Goal: Task Accomplishment & Management: Use online tool/utility

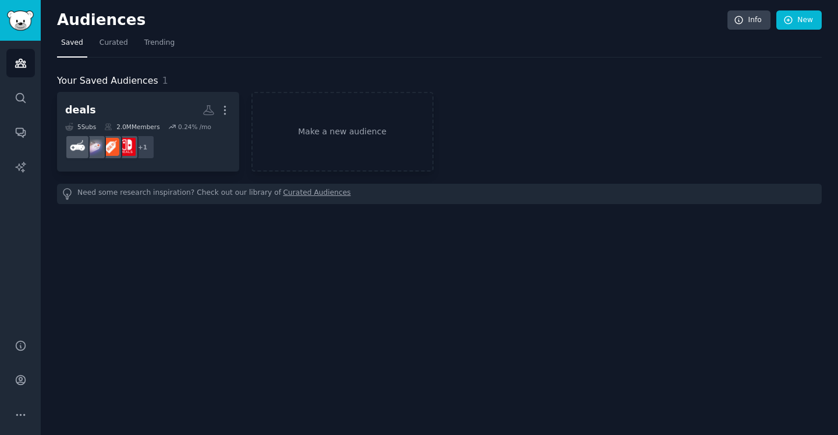
click at [30, 22] on img "Sidebar" at bounding box center [20, 20] width 27 height 20
click at [27, 20] on img "Sidebar" at bounding box center [20, 20] width 27 height 20
click at [331, 137] on link "Make a new audience" at bounding box center [342, 132] width 182 height 80
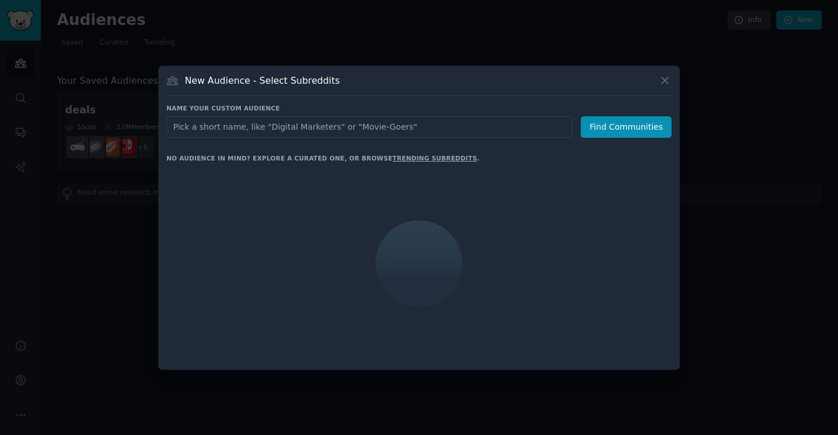
click at [323, 129] on input "text" at bounding box center [369, 127] width 406 height 22
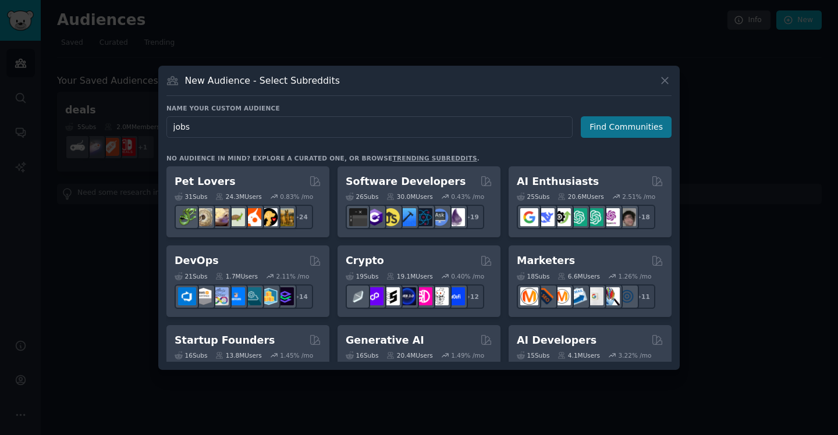
type input "jobs"
click at [636, 125] on button "Find Communities" at bounding box center [626, 127] width 91 height 22
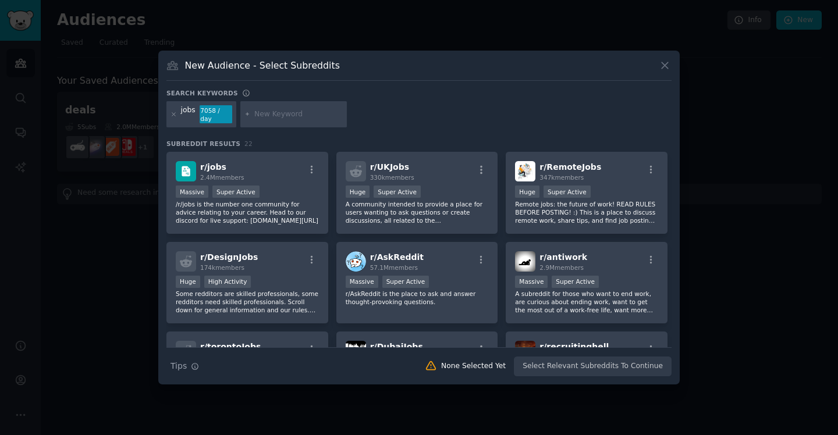
click at [201, 36] on div at bounding box center [419, 217] width 838 height 435
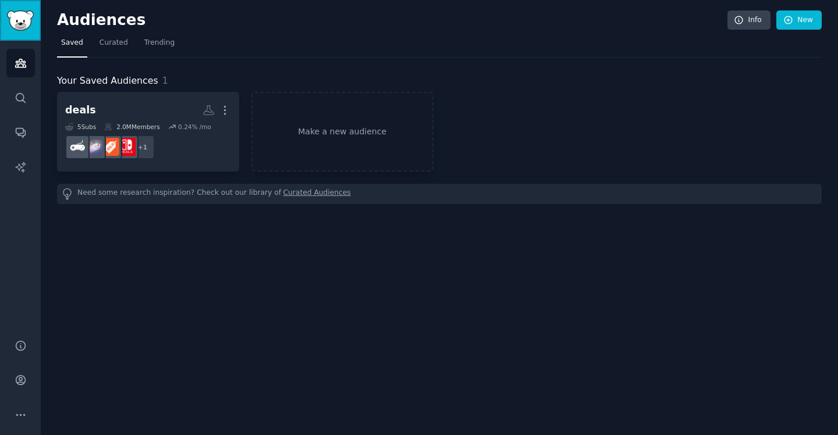
click at [22, 27] on img "Sidebar" at bounding box center [20, 20] width 27 height 20
click at [316, 129] on link "Make a new audience" at bounding box center [342, 132] width 182 height 80
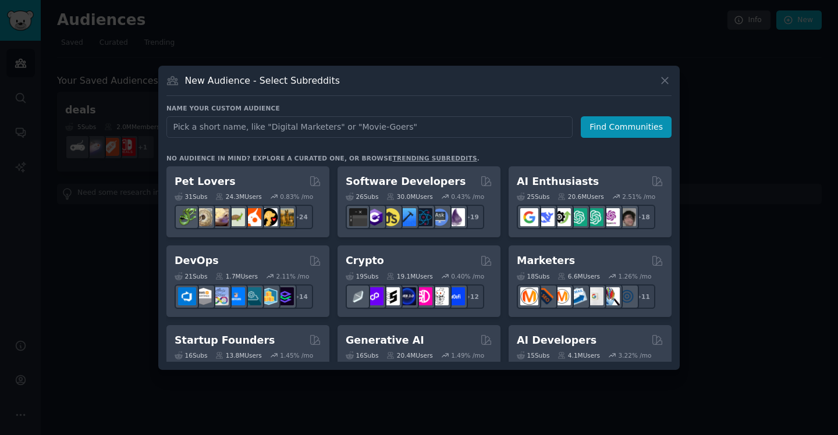
click at [316, 129] on input "text" at bounding box center [369, 127] width 406 height 22
click at [175, 123] on input "deals" at bounding box center [369, 127] width 406 height 22
type input "amazon deals"
click at [642, 127] on button "Find Communities" at bounding box center [626, 127] width 91 height 22
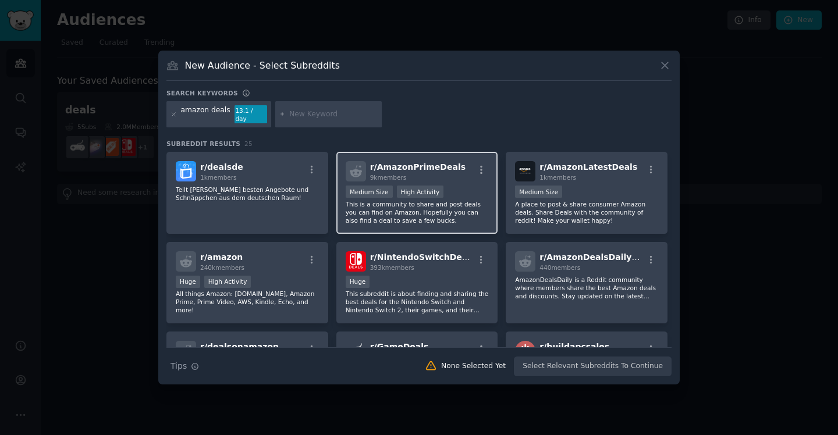
click at [488, 166] on div "r/ AmazonPrimeDeals 9k members 1000 - 10,000 members Medium Size High Activity …" at bounding box center [417, 193] width 162 height 82
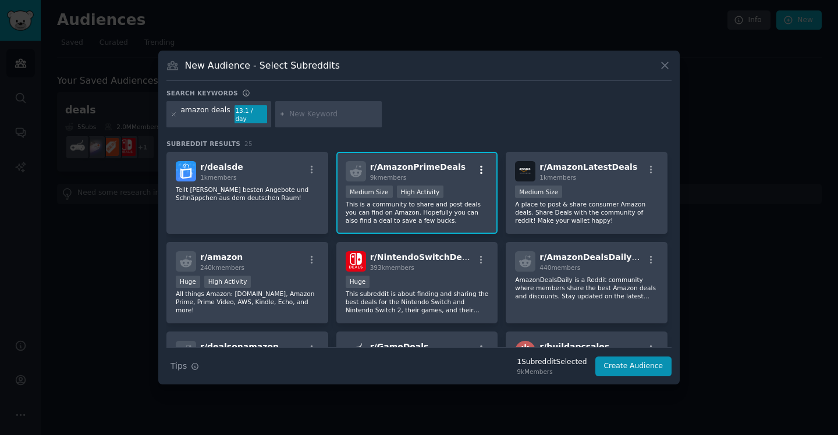
click at [480, 166] on icon "button" at bounding box center [481, 170] width 2 height 8
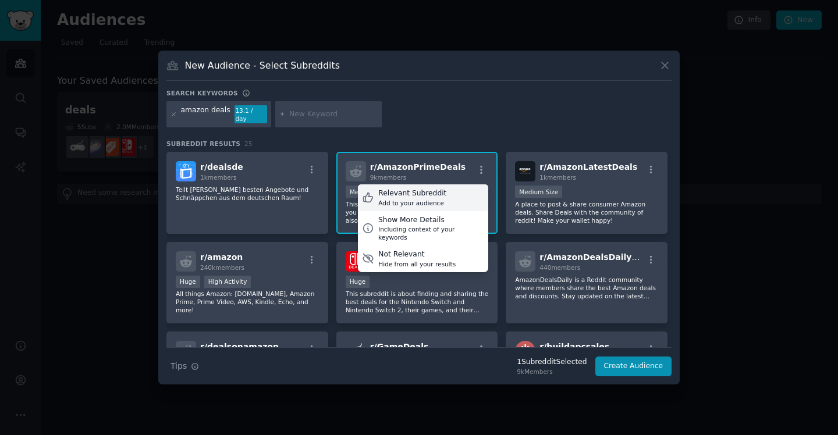
click at [435, 193] on div "Relevant Subreddit" at bounding box center [412, 194] width 68 height 10
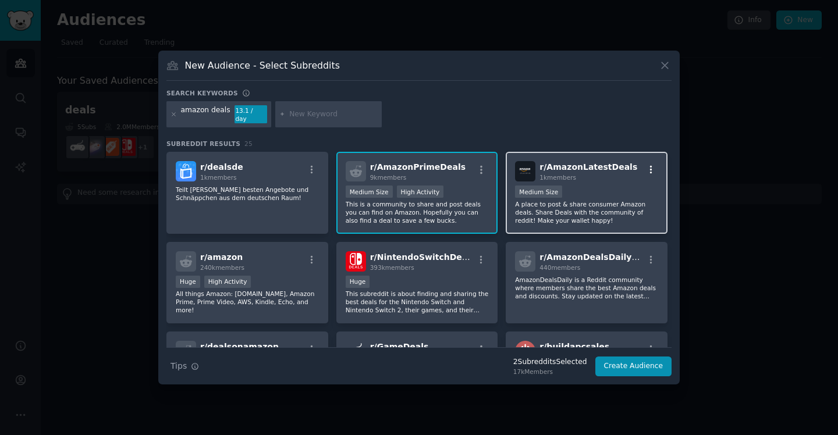
click at [650, 165] on icon "button" at bounding box center [651, 170] width 10 height 10
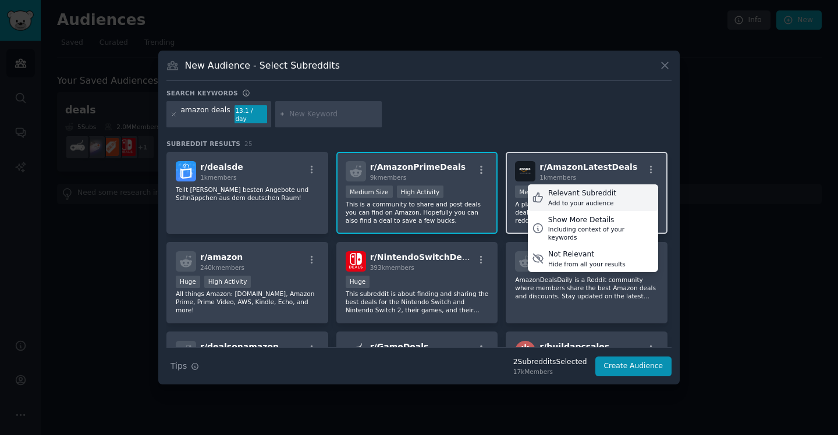
click at [601, 190] on div "Relevant Subreddit" at bounding box center [582, 194] width 68 height 10
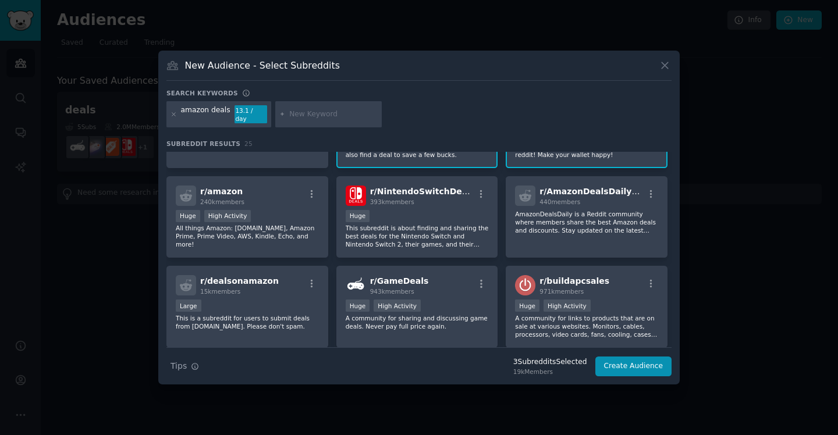
scroll to position [69, 0]
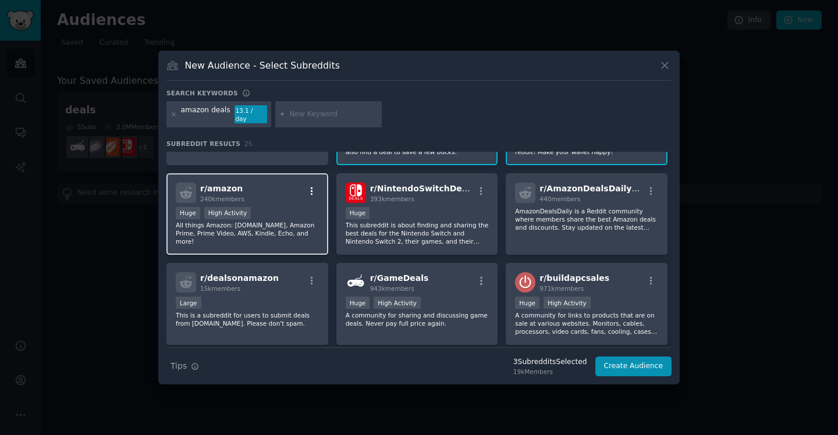
click at [309, 186] on icon "button" at bounding box center [312, 191] width 10 height 10
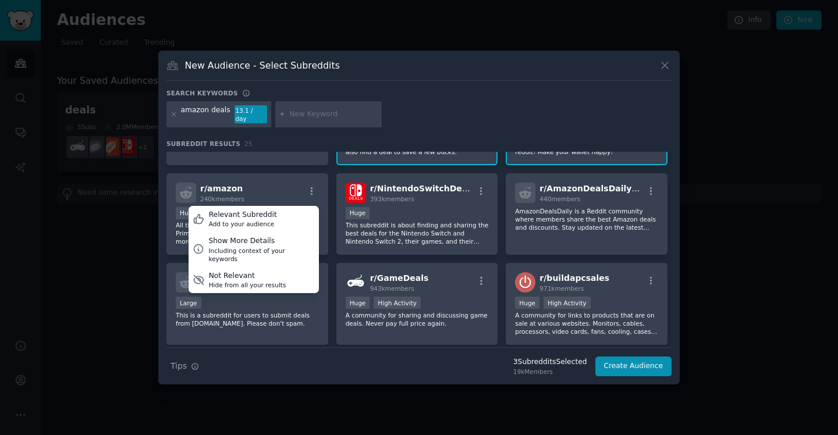
click at [332, 175] on div "r/ dealsde 1k members Teilt eure besten Angebote und Schnäppchen aus dem deutsc…" at bounding box center [418, 254] width 505 height 343
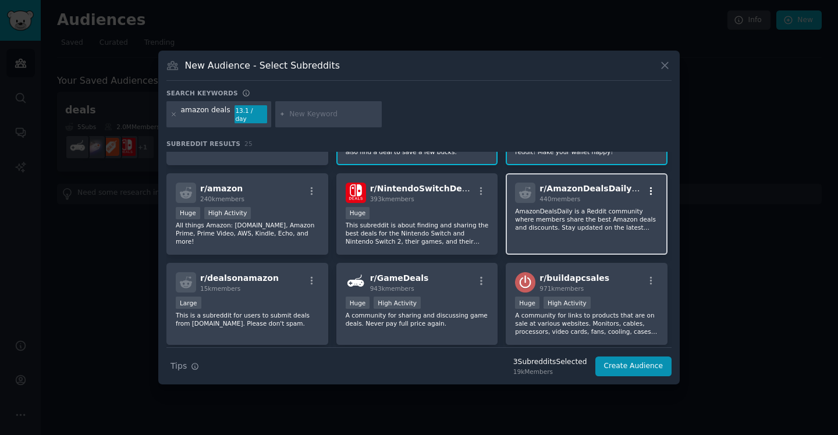
click at [651, 186] on icon "button" at bounding box center [651, 191] width 10 height 10
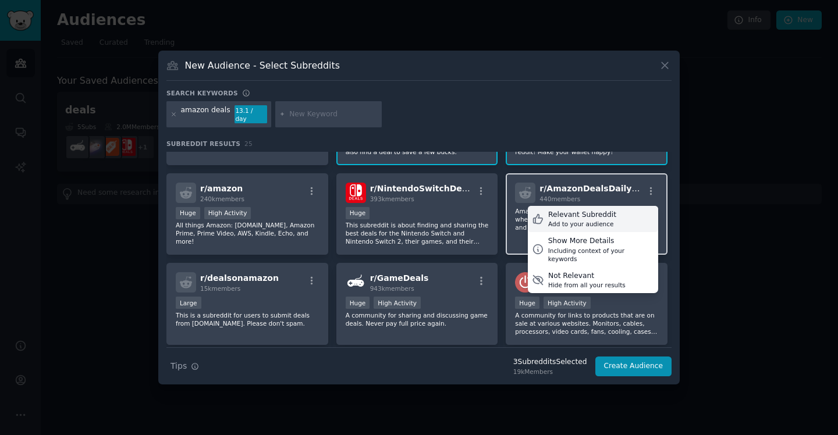
click at [607, 213] on div "Relevant Subreddit" at bounding box center [582, 215] width 68 height 10
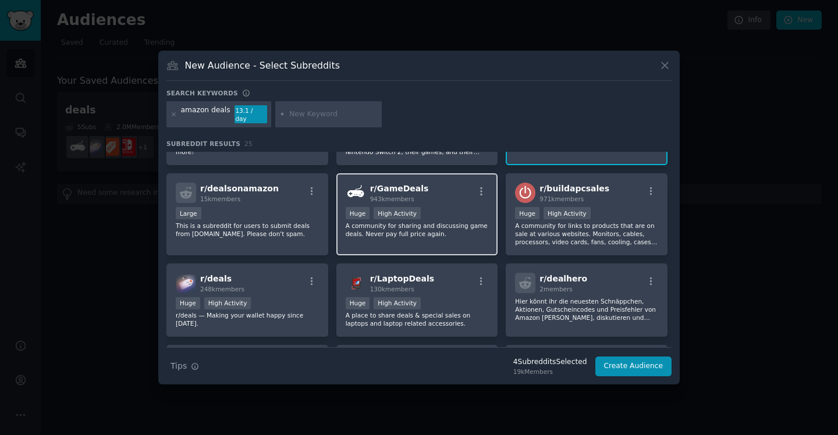
scroll to position [159, 0]
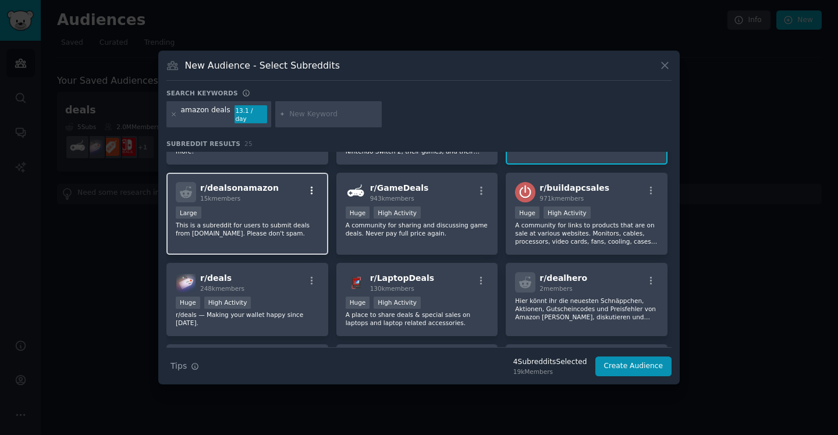
click at [311, 187] on icon "button" at bounding box center [312, 191] width 2 height 8
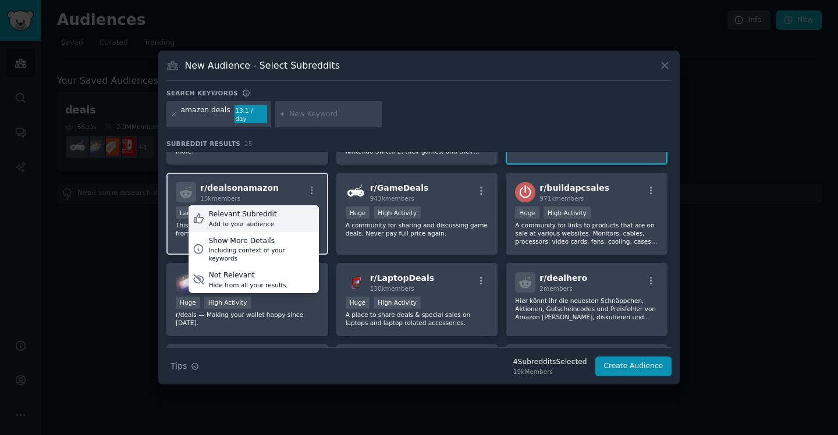
click at [289, 212] on div "Relevant Subreddit Add to your audience" at bounding box center [254, 218] width 130 height 27
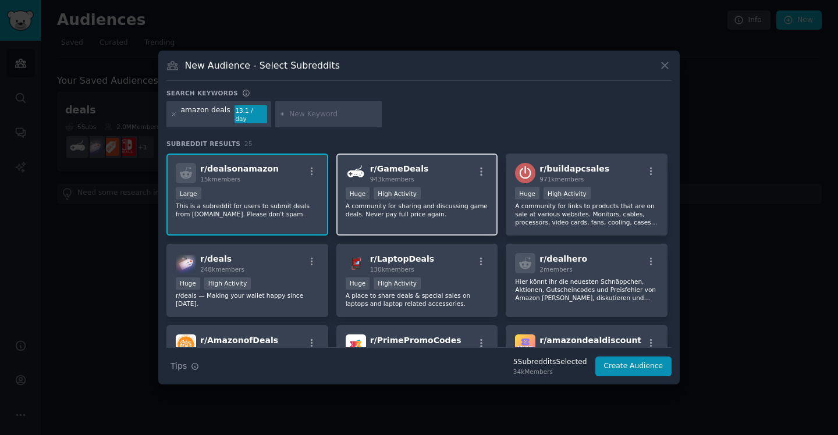
scroll to position [170, 0]
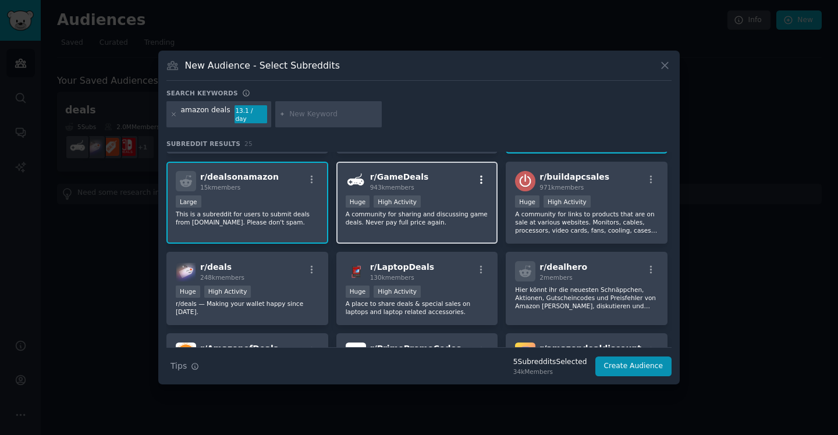
click at [478, 177] on icon "button" at bounding box center [481, 180] width 10 height 10
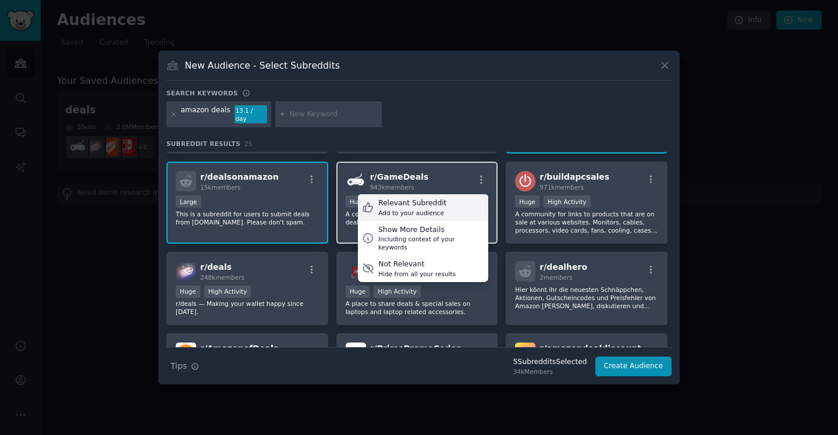
click at [450, 203] on div "Relevant Subreddit Add to your audience" at bounding box center [423, 207] width 130 height 27
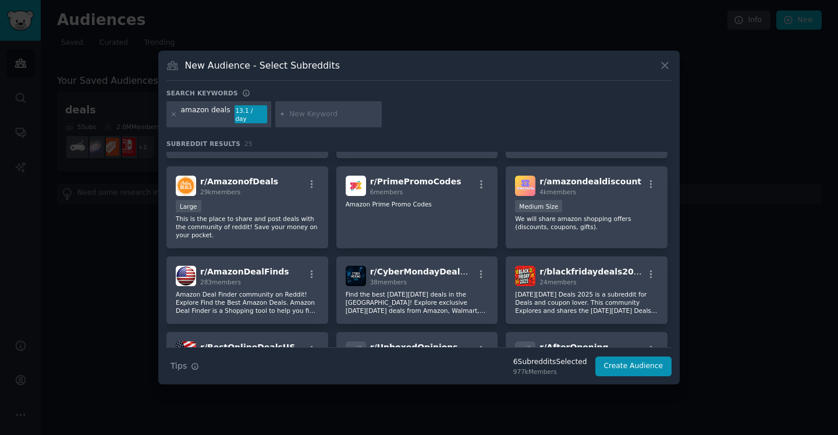
scroll to position [0, 0]
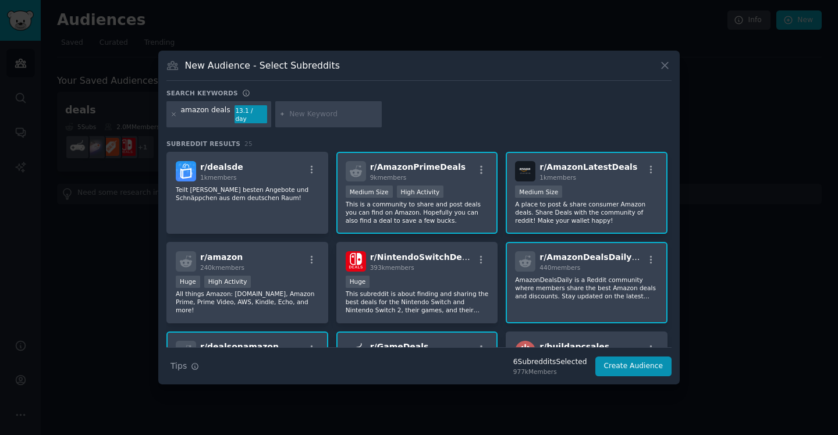
click at [334, 116] on input "text" at bounding box center [333, 114] width 88 height 10
click at [328, 113] on input "text" at bounding box center [333, 114] width 88 height 10
type input "deals"
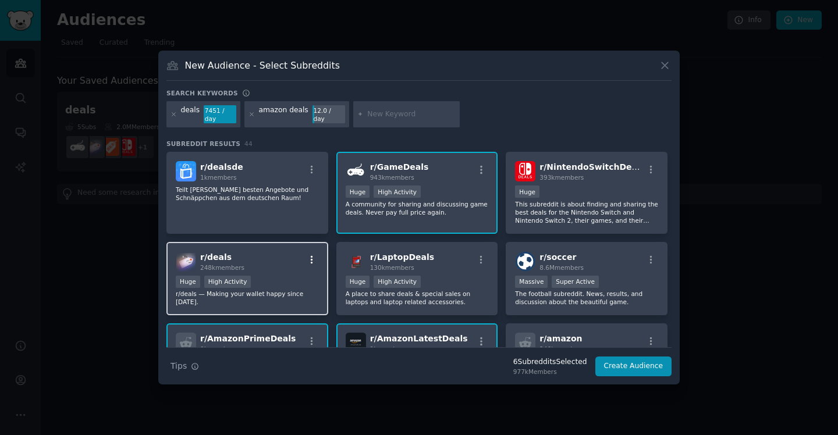
click at [315, 255] on icon "button" at bounding box center [312, 260] width 10 height 10
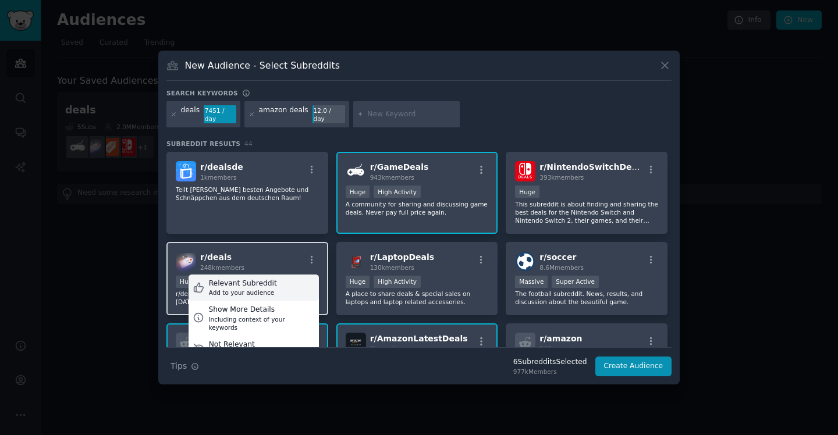
click at [266, 279] on div "Relevant Subreddit" at bounding box center [243, 284] width 68 height 10
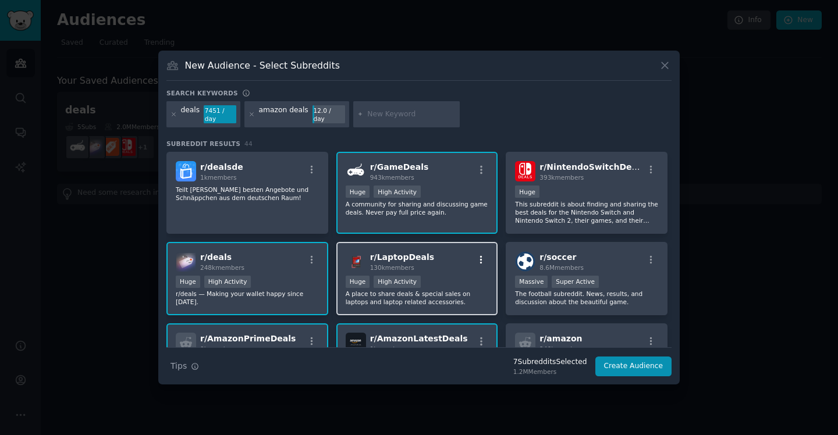
click at [478, 255] on icon "button" at bounding box center [481, 260] width 10 height 10
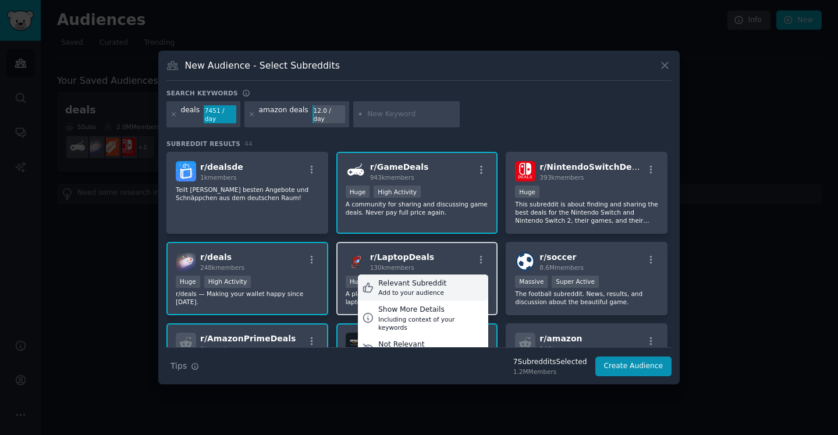
click at [416, 279] on div "Relevant Subreddit" at bounding box center [412, 284] width 68 height 10
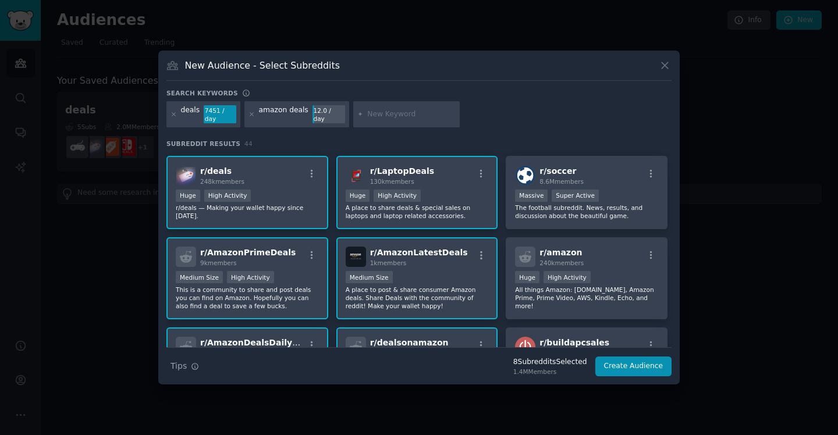
scroll to position [84, 0]
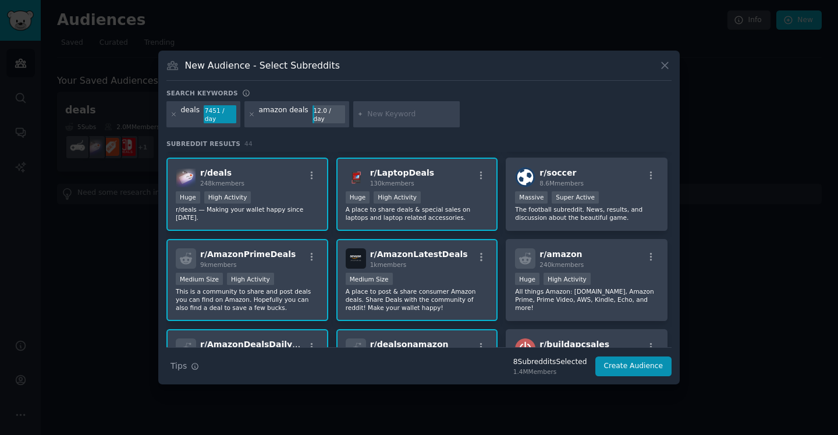
click at [388, 109] on input "text" at bounding box center [411, 114] width 88 height 10
type input "amazon"
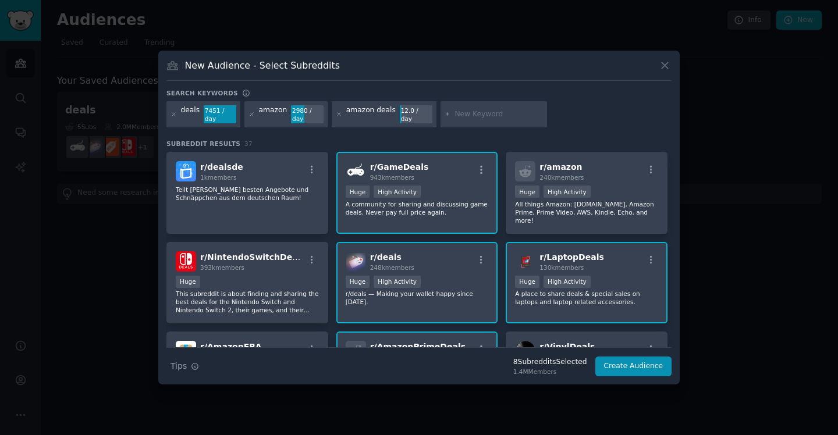
click at [386, 108] on div "amazon deals" at bounding box center [370, 114] width 49 height 19
click at [391, 111] on div "amazon deals 12.0 / day" at bounding box center [384, 114] width 105 height 27
click at [336, 116] on icon at bounding box center [339, 114] width 6 height 6
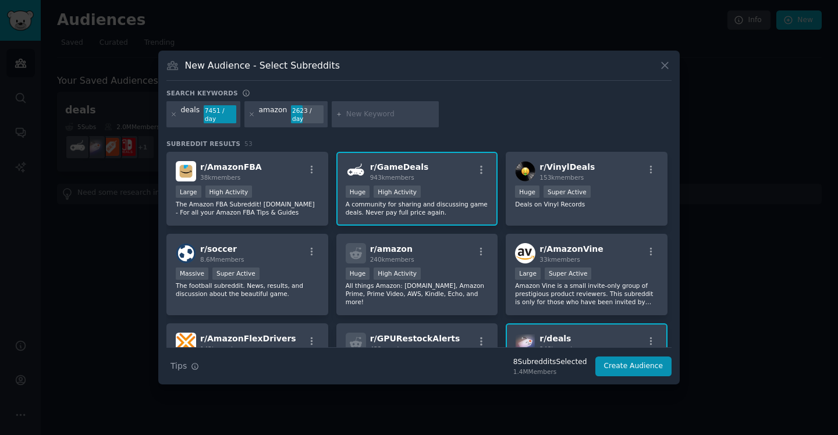
click at [351, 115] on input "text" at bounding box center [390, 114] width 88 height 10
type input "costco"
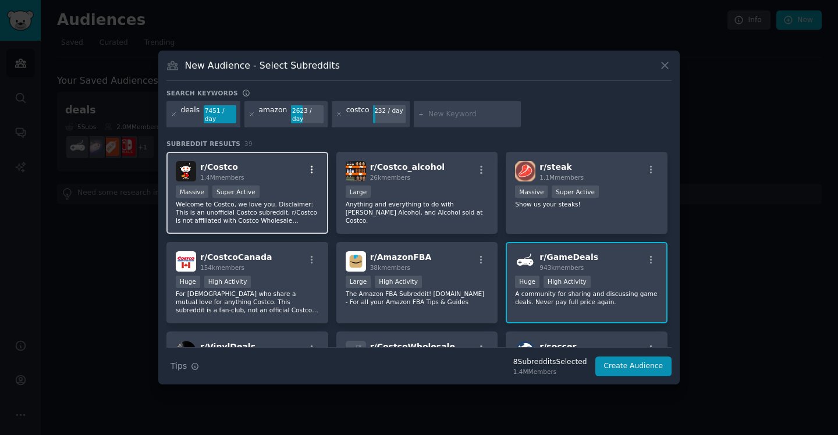
click at [311, 170] on icon "button" at bounding box center [312, 170] width 2 height 8
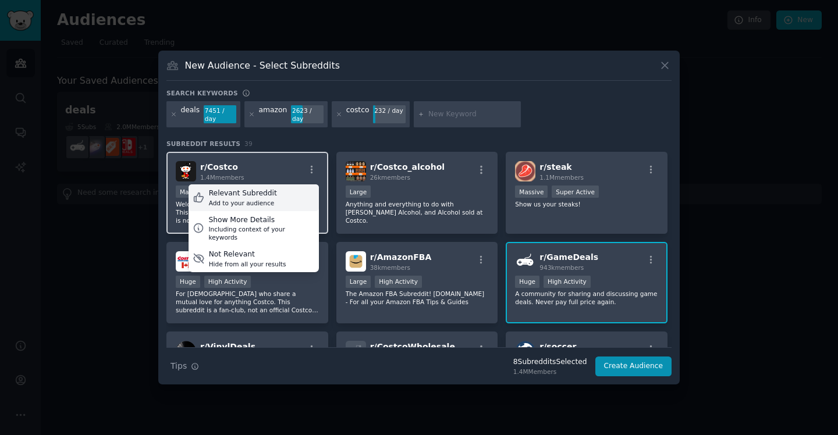
click at [269, 197] on div "Relevant Subreddit" at bounding box center [243, 194] width 68 height 10
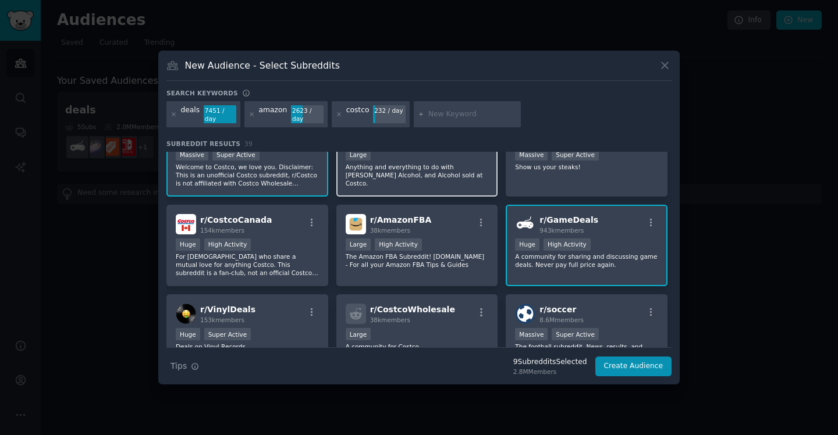
scroll to position [41, 0]
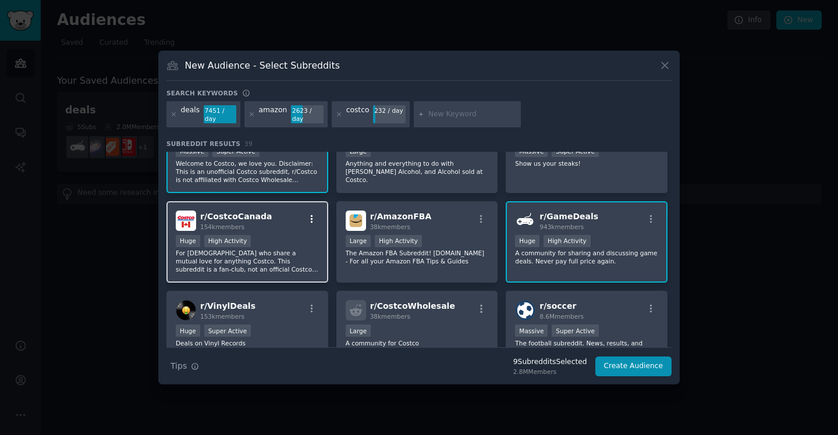
click at [311, 216] on icon "button" at bounding box center [312, 219] width 2 height 8
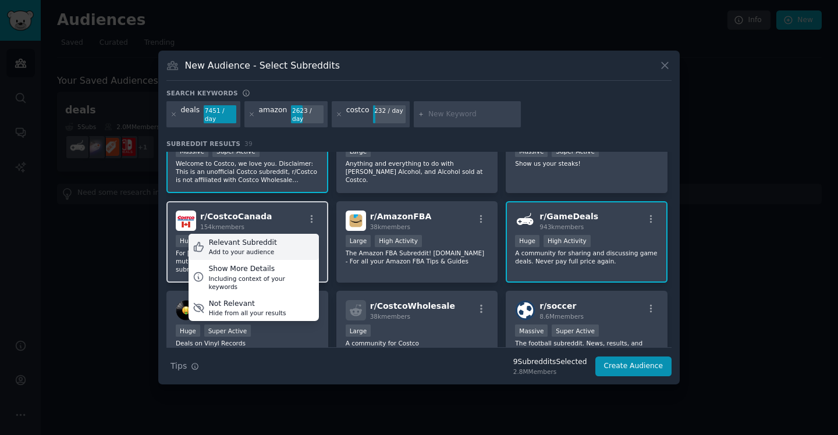
click at [260, 243] on div "Relevant Subreddit" at bounding box center [243, 243] width 68 height 10
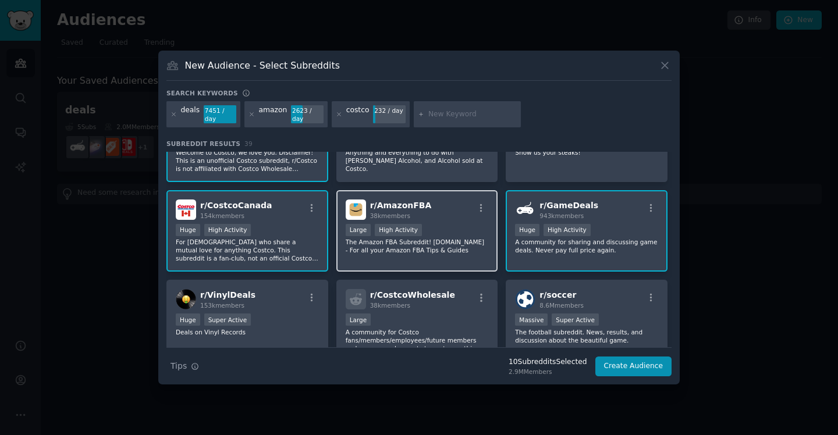
scroll to position [53, 0]
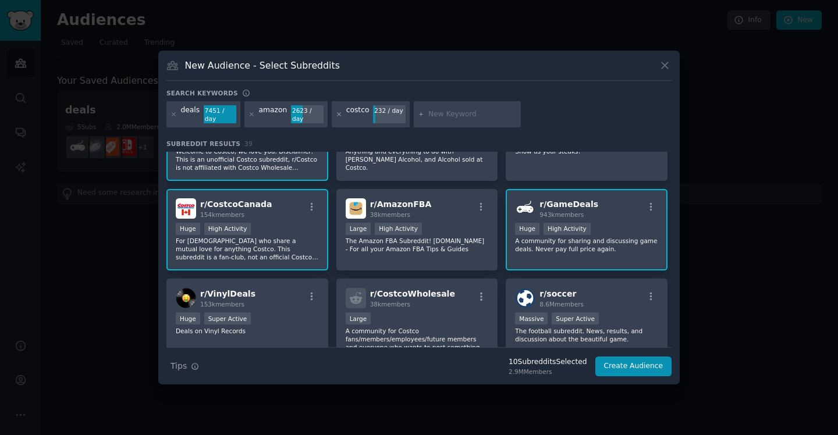
click at [336, 116] on icon at bounding box center [339, 114] width 6 height 6
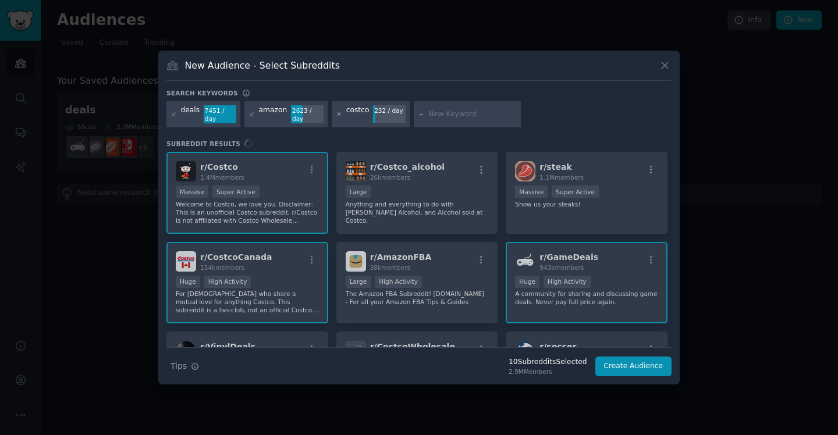
click at [336, 114] on icon at bounding box center [339, 114] width 6 height 6
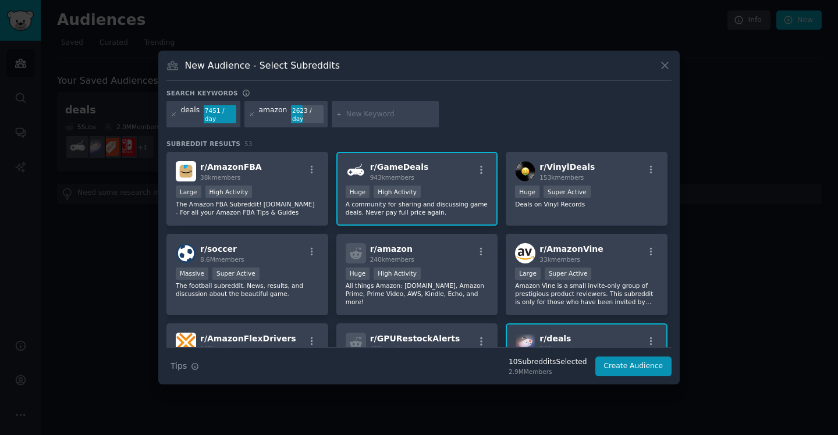
click at [352, 112] on input "text" at bounding box center [390, 114] width 88 height 10
click at [356, 114] on input "wallmart" at bounding box center [390, 114] width 88 height 10
type input "walmart"
click at [381, 109] on div "walmart" at bounding box center [385, 114] width 107 height 27
click at [250, 115] on icon at bounding box center [252, 114] width 6 height 6
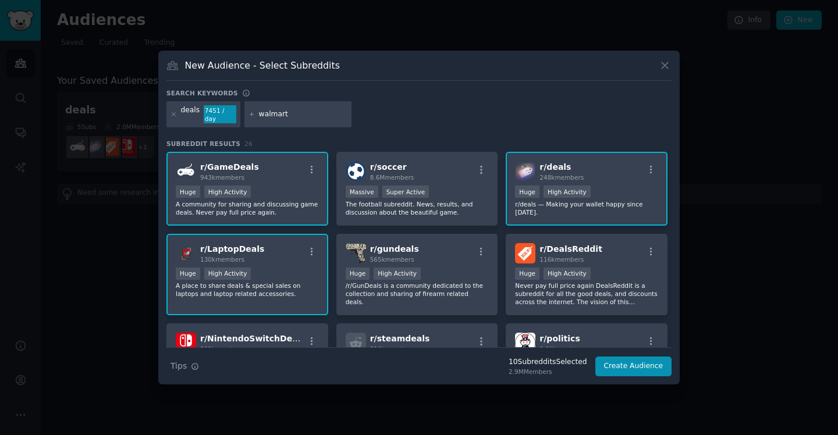
click at [302, 114] on input "walmart" at bounding box center [303, 114] width 88 height 10
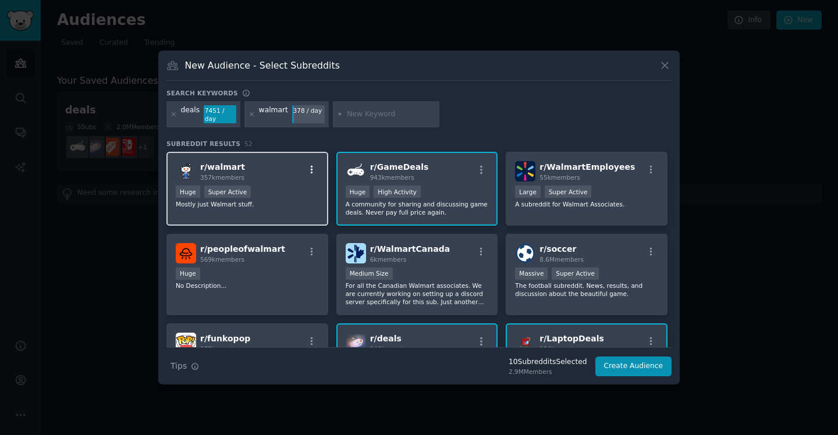
click at [313, 166] on icon "button" at bounding box center [312, 170] width 10 height 10
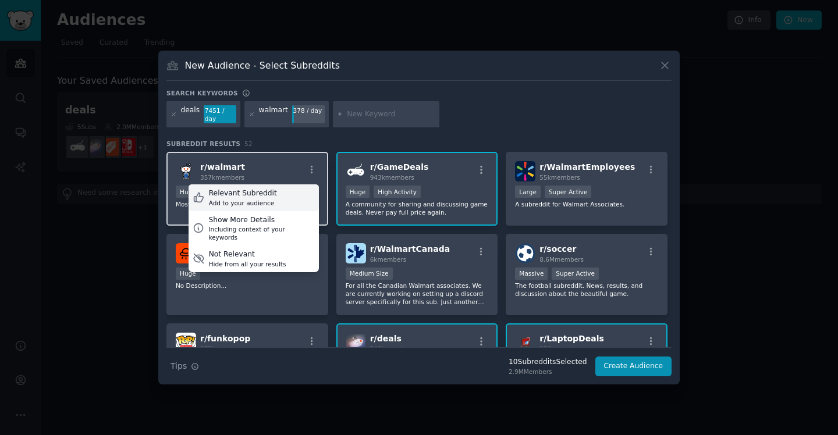
click at [261, 189] on div "Relevant Subreddit" at bounding box center [243, 194] width 68 height 10
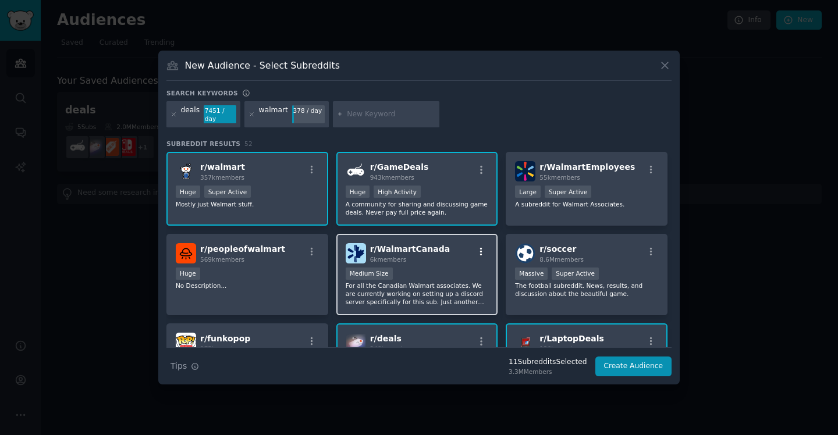
click at [476, 247] on icon "button" at bounding box center [481, 252] width 10 height 10
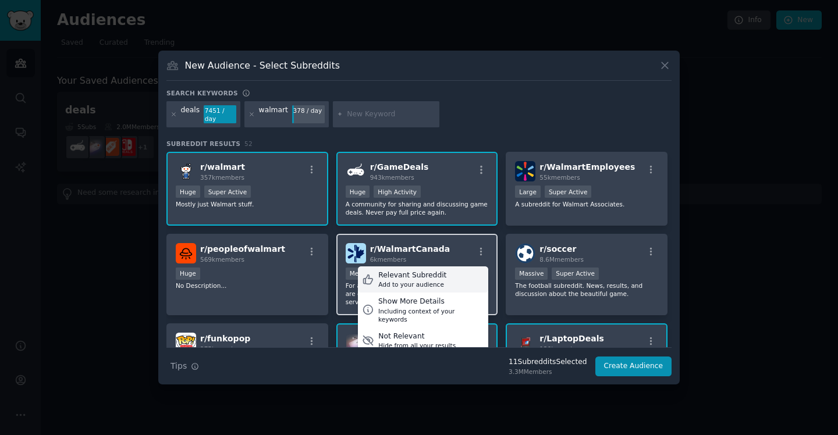
click at [405, 274] on div "Relevant Subreddit" at bounding box center [412, 276] width 68 height 10
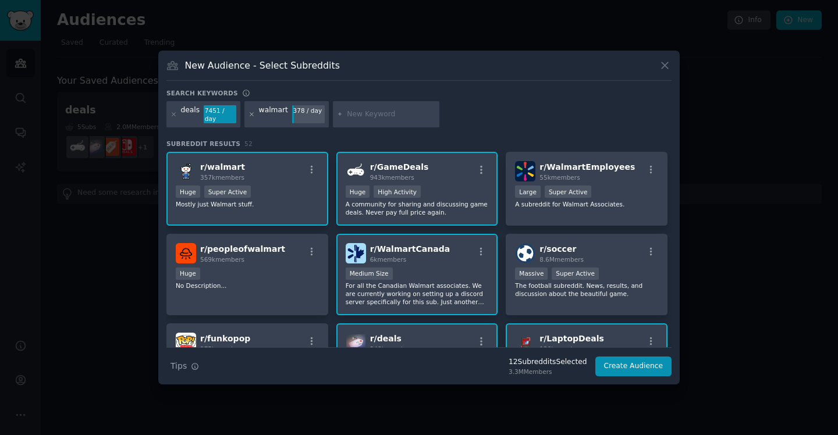
click at [250, 115] on icon at bounding box center [252, 114] width 6 height 6
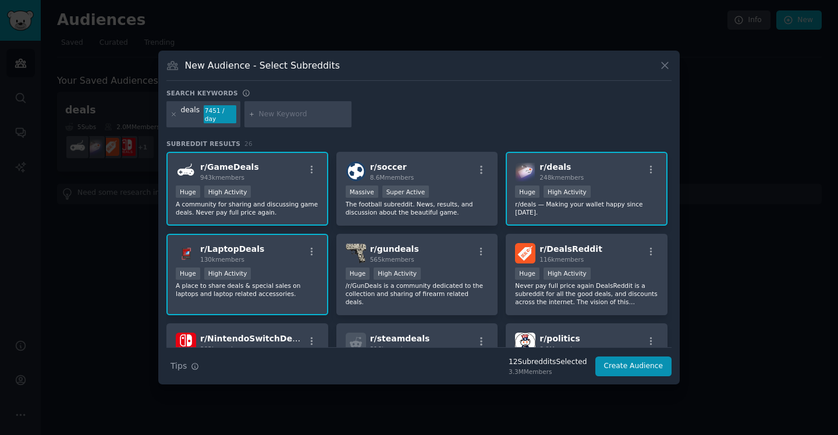
click at [280, 116] on input "text" at bounding box center [303, 114] width 88 height 10
type input "target"
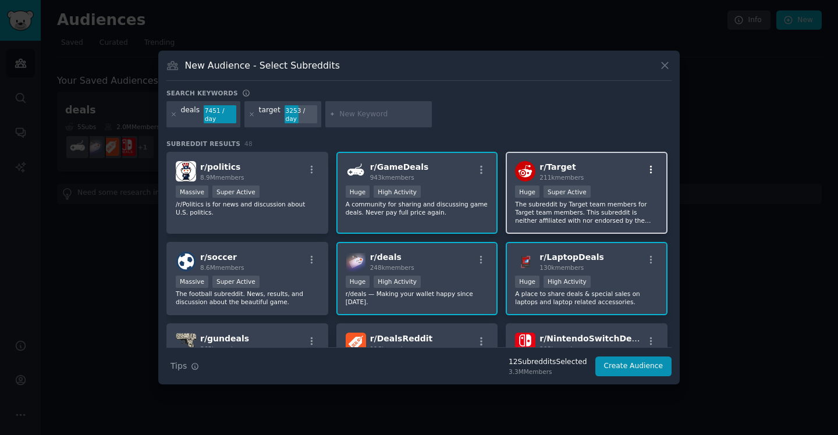
click at [648, 168] on icon "button" at bounding box center [651, 170] width 10 height 10
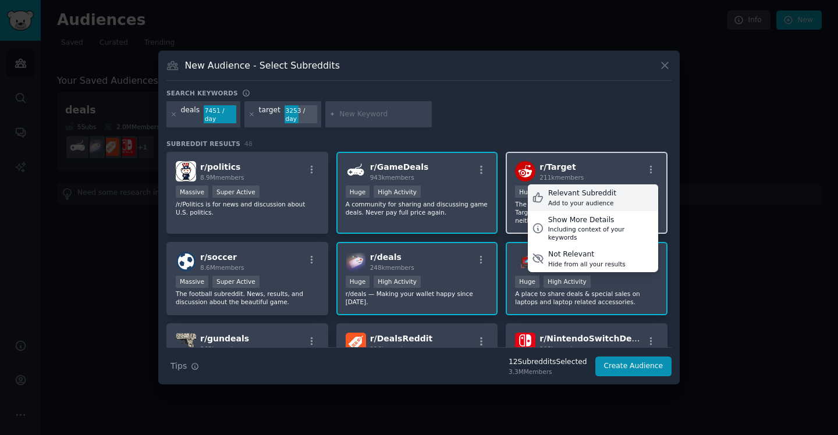
click at [561, 196] on div "Relevant Subreddit" at bounding box center [582, 194] width 68 height 10
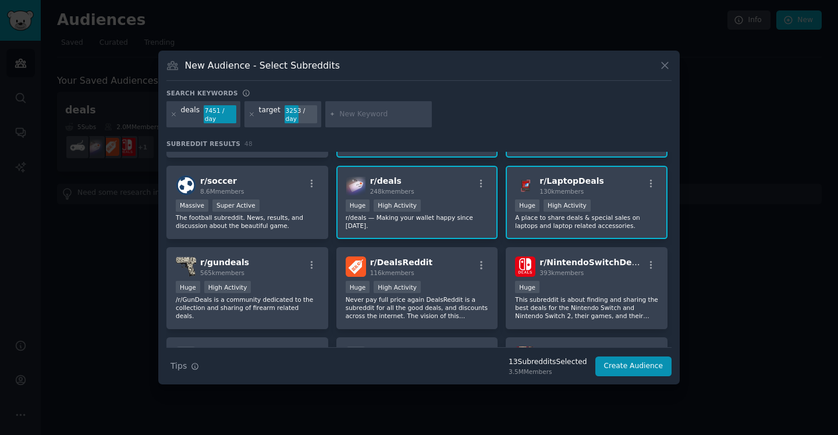
scroll to position [74, 0]
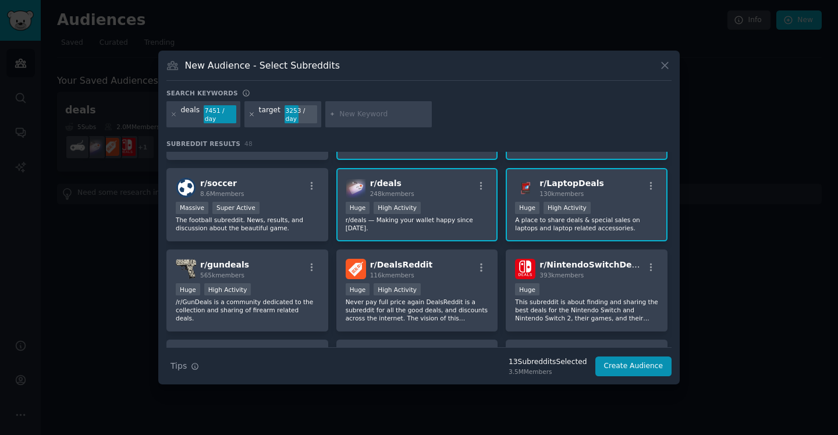
click at [249, 112] on icon at bounding box center [252, 114] width 6 height 6
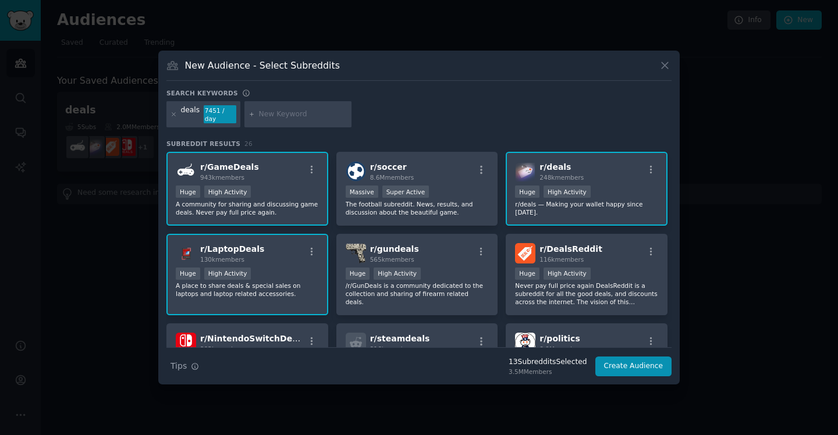
click at [261, 115] on input "text" at bounding box center [303, 114] width 88 height 10
type input "walgreens"
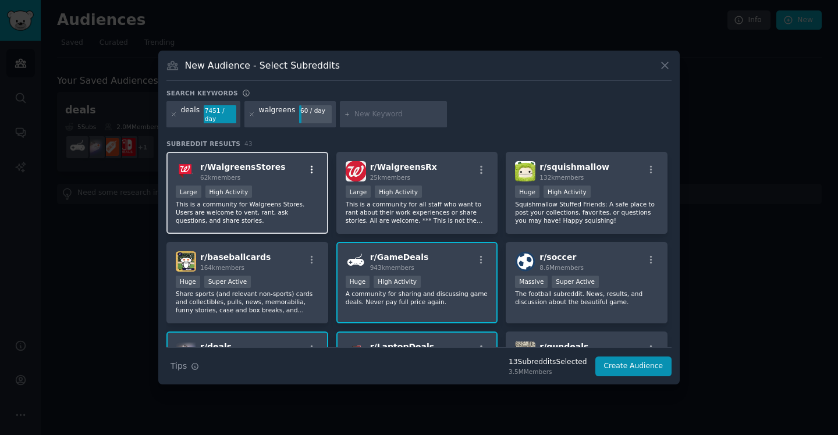
click at [311, 168] on icon "button" at bounding box center [312, 170] width 2 height 8
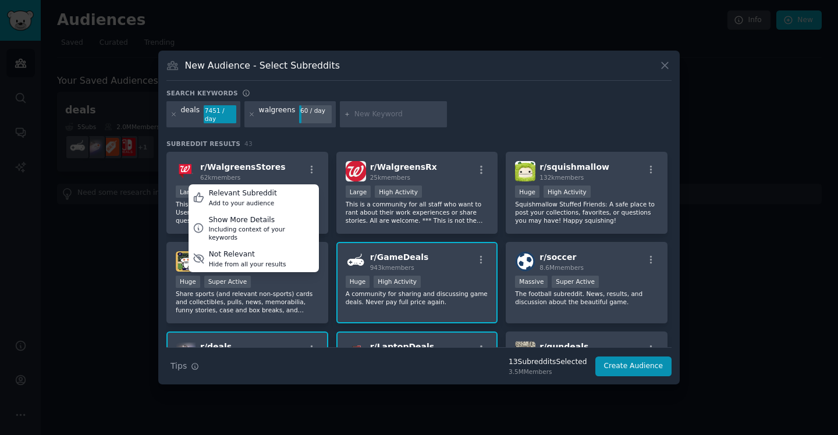
click at [438, 128] on div "Search keywords Try a 2-4 keywords your audience might mention deals 7451 / day…" at bounding box center [418, 233] width 505 height 288
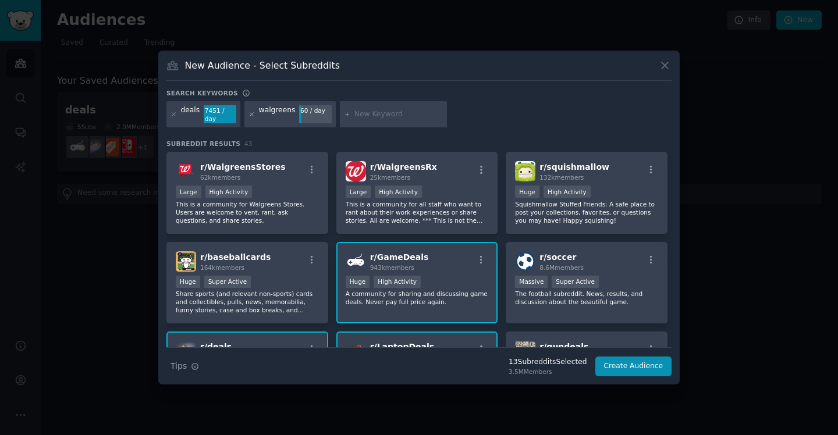
click at [252, 115] on icon at bounding box center [252, 114] width 6 height 6
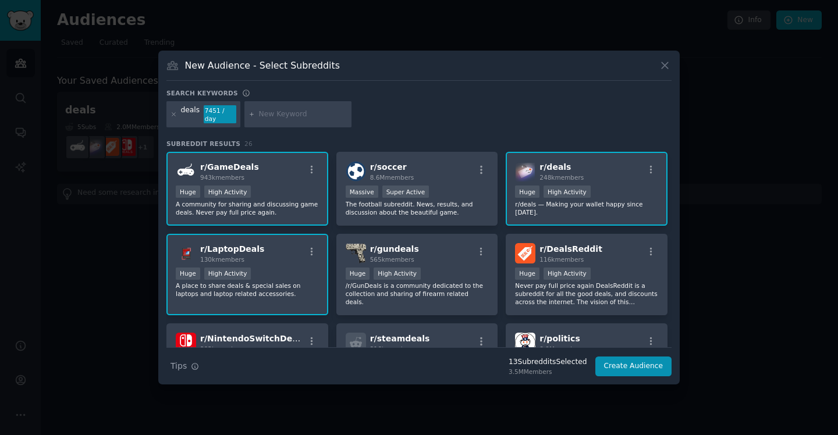
click at [271, 115] on input "text" at bounding box center [303, 114] width 88 height 10
type input "cvs"
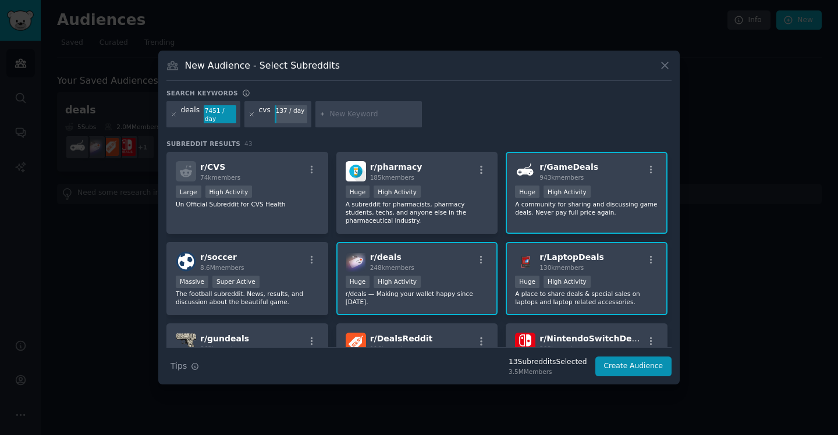
click at [251, 116] on icon at bounding box center [252, 114] width 6 height 6
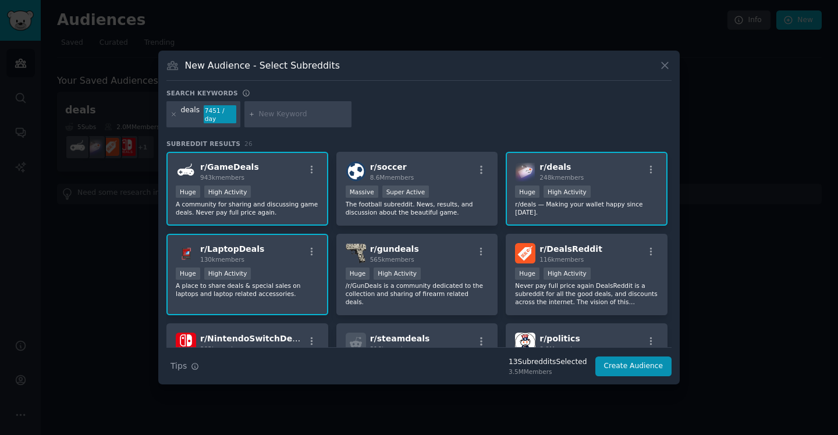
click at [290, 115] on input "text" at bounding box center [303, 114] width 88 height 10
type input "clothing"
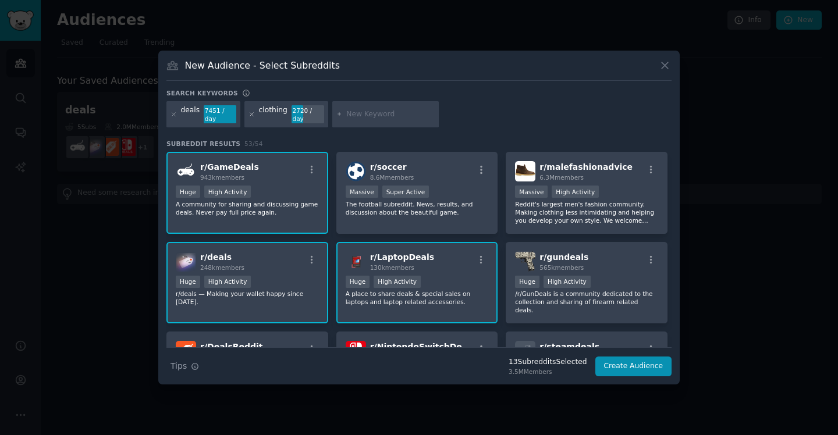
click at [250, 117] on icon at bounding box center [252, 114] width 6 height 6
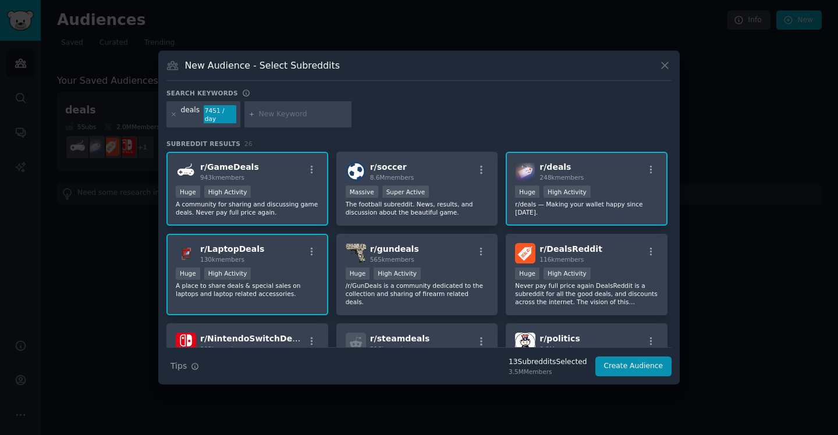
click at [260, 114] on input "text" at bounding box center [303, 114] width 88 height 10
type input "games"
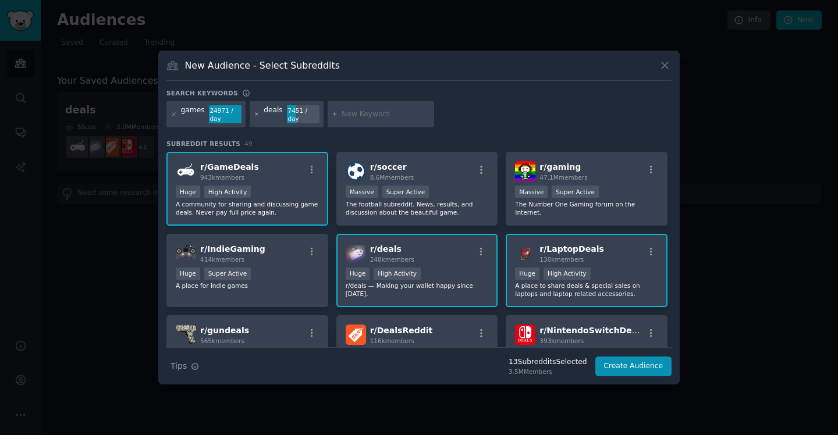
click at [257, 115] on icon at bounding box center [257, 114] width 6 height 6
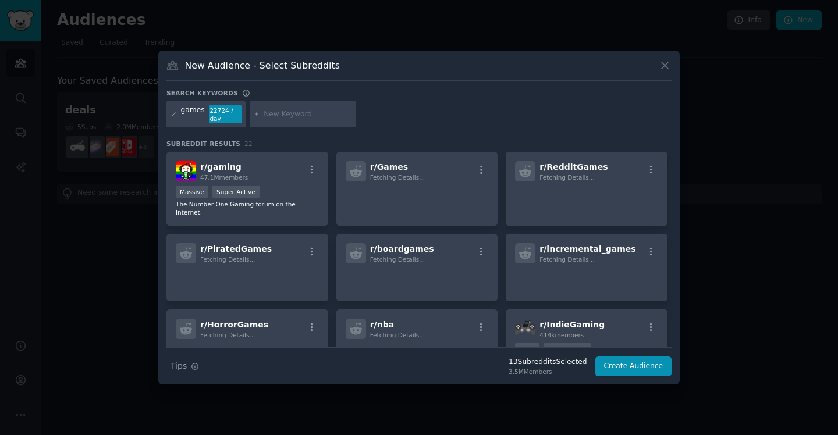
click at [281, 113] on input "text" at bounding box center [308, 114] width 88 height 10
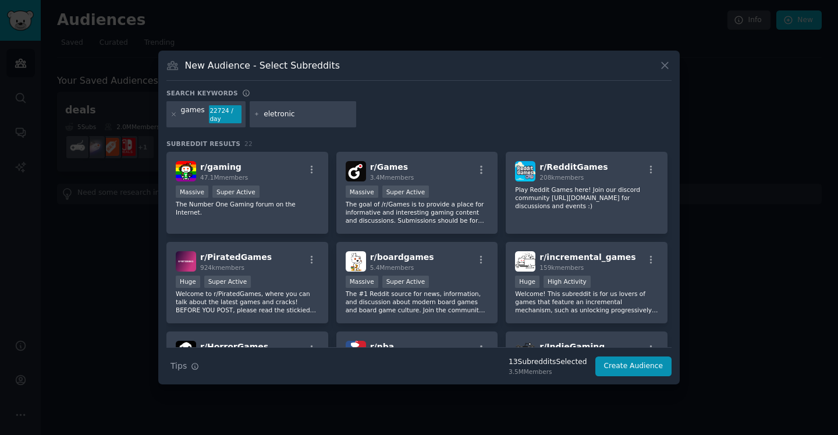
type input "eletronics"
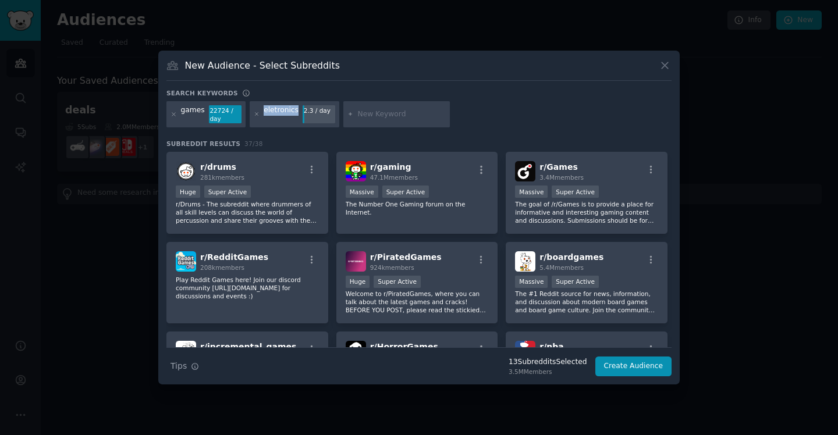
drag, startPoint x: 256, startPoint y: 116, endPoint x: 271, endPoint y: 125, distance: 17.2
click at [271, 125] on div "eletronics 2.3 / day" at bounding box center [295, 114] width 90 height 27
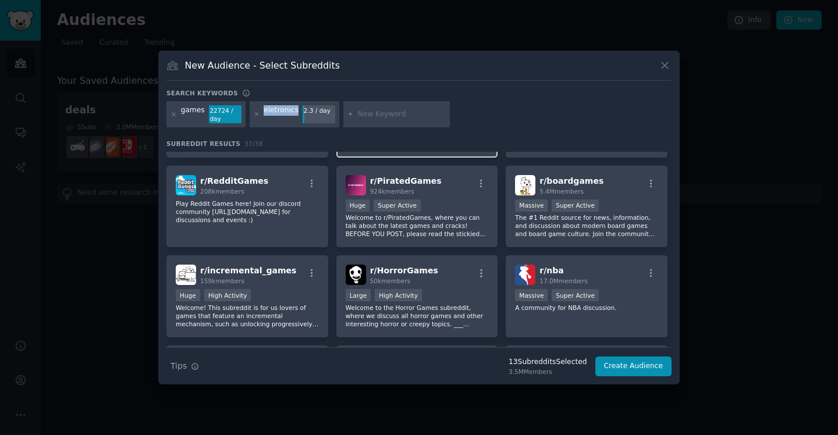
scroll to position [77, 0]
click at [254, 116] on icon at bounding box center [257, 114] width 6 height 6
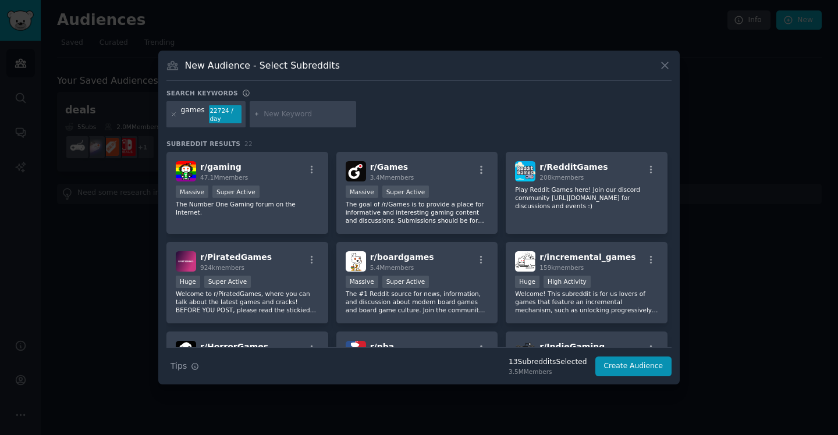
click at [275, 115] on input "text" at bounding box center [308, 114] width 88 height 10
type input "mobile"
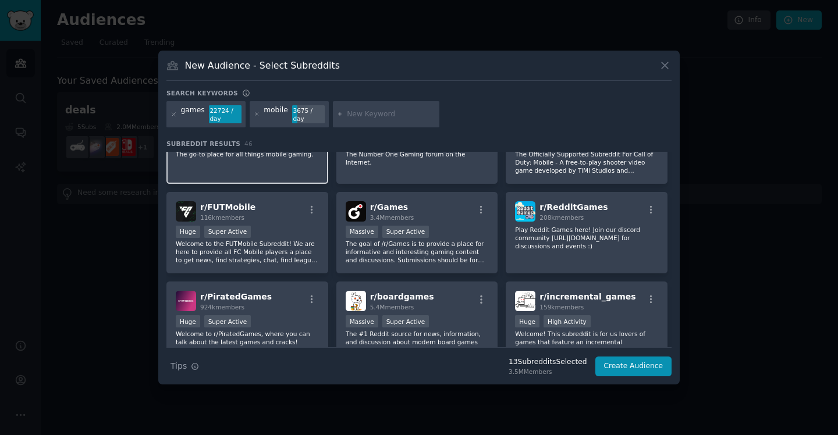
scroll to position [16, 0]
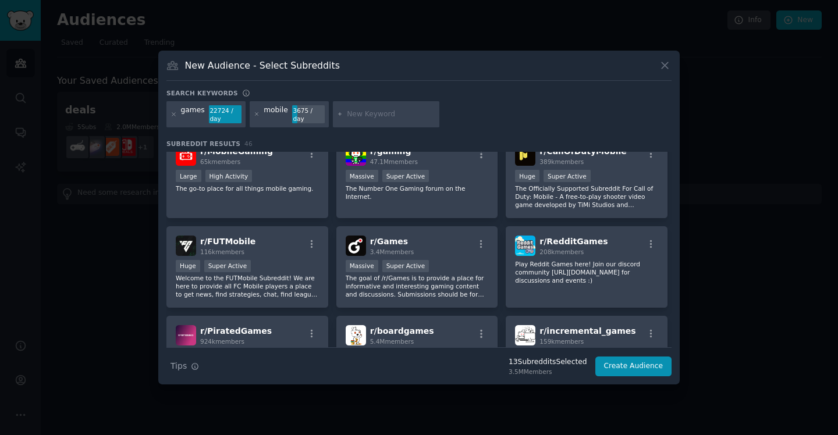
click at [254, 111] on div at bounding box center [257, 114] width 6 height 19
click at [255, 115] on icon at bounding box center [256, 114] width 3 height 3
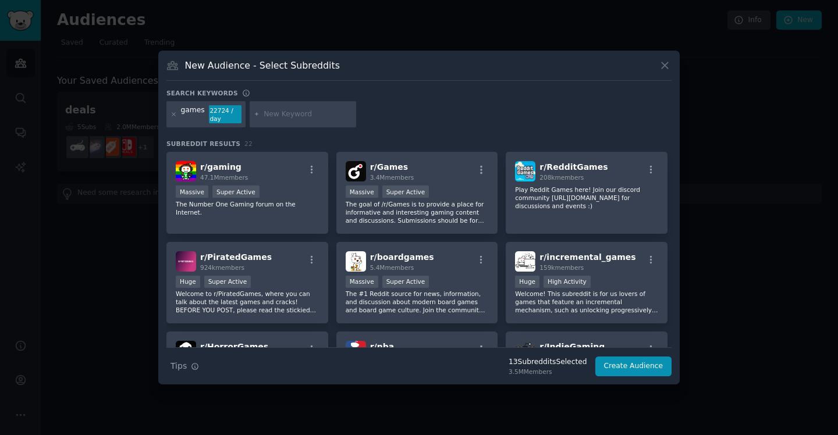
click at [269, 116] on input "text" at bounding box center [308, 114] width 88 height 10
type input "i"
click at [174, 115] on icon at bounding box center [174, 114] width 6 height 6
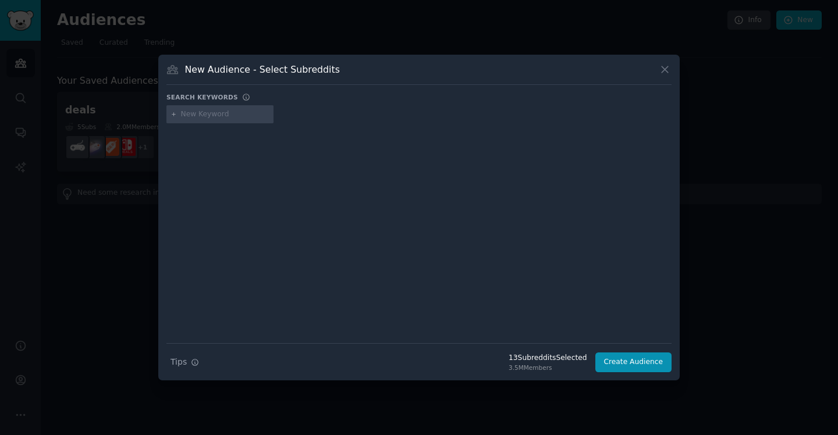
click at [210, 118] on input "text" at bounding box center [225, 114] width 88 height 10
type input "deals"
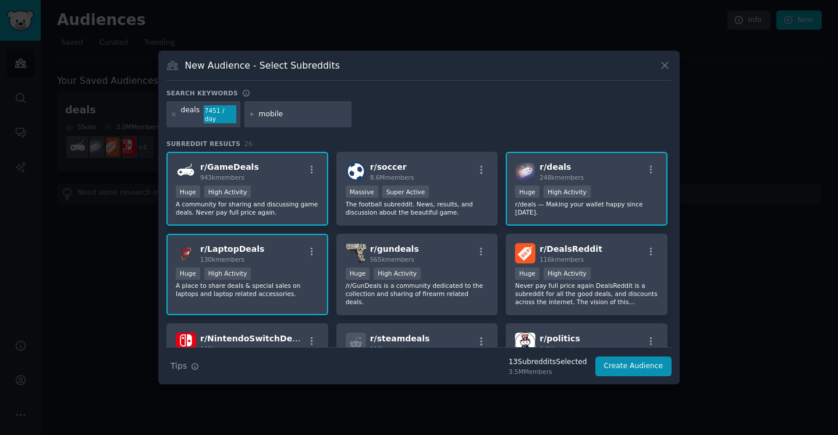
type input "mobiles"
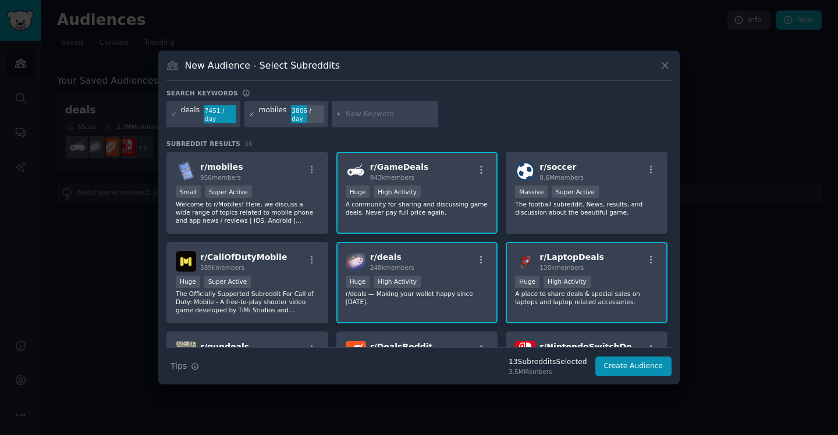
click at [250, 116] on icon at bounding box center [252, 114] width 6 height 6
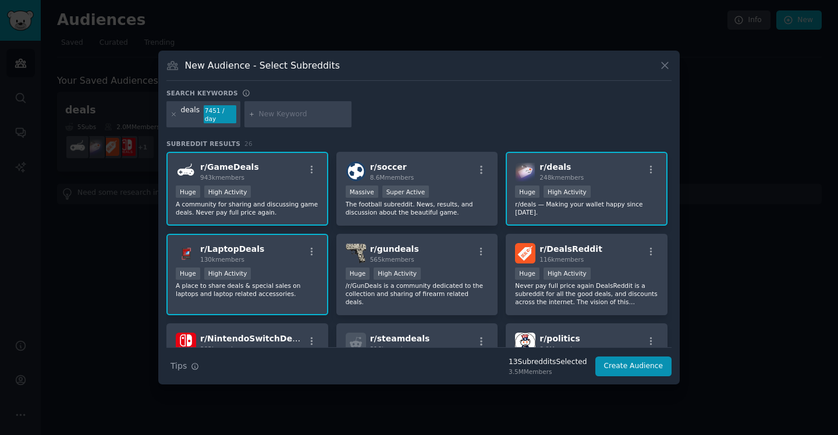
click at [277, 114] on input "text" at bounding box center [303, 114] width 88 height 10
type input "iphone"
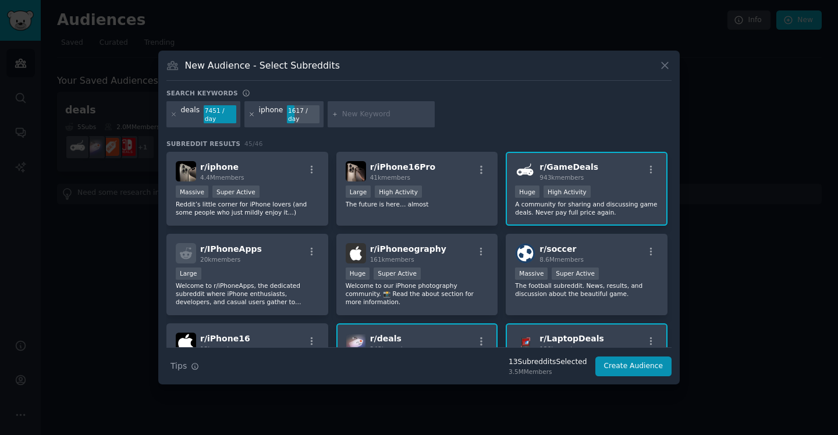
click at [251, 113] on icon at bounding box center [251, 114] width 3 height 3
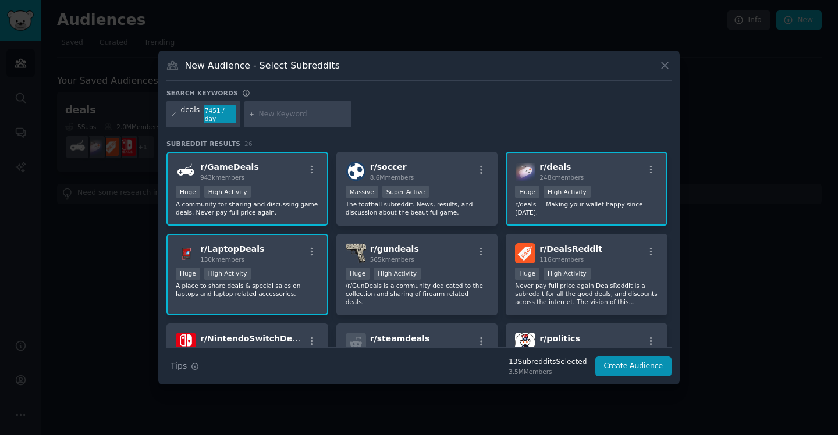
click at [270, 115] on input "text" at bounding box center [303, 114] width 88 height 10
type input "amazon"
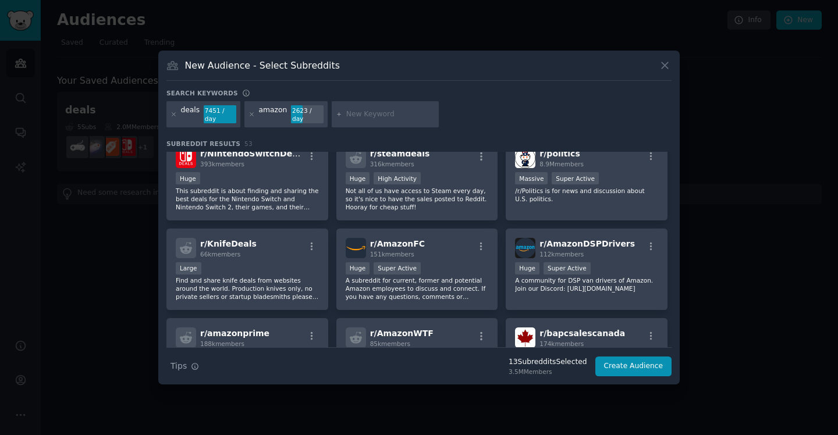
scroll to position [378, 0]
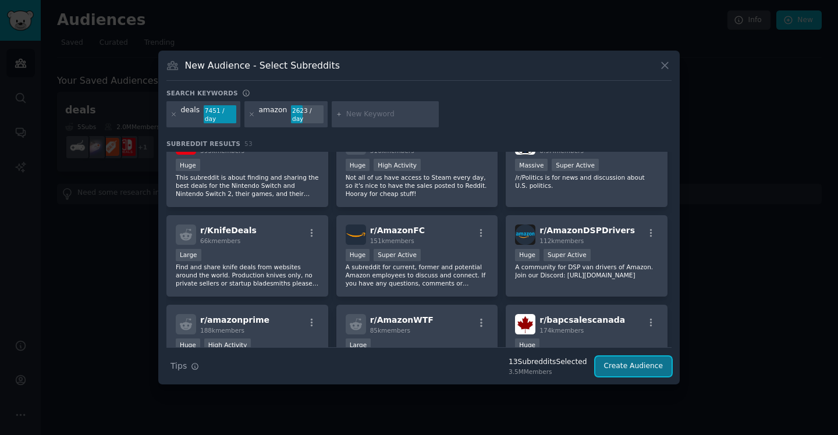
click at [626, 370] on button "Create Audience" at bounding box center [633, 367] width 77 height 20
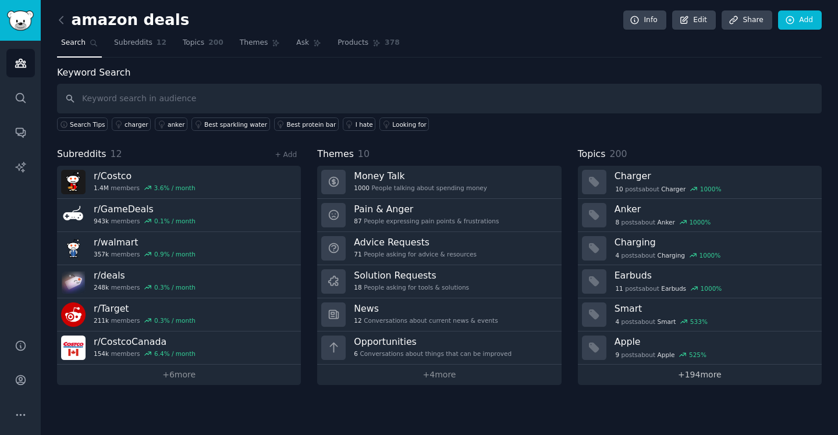
click at [707, 374] on link "+ 194 more" at bounding box center [700, 375] width 244 height 20
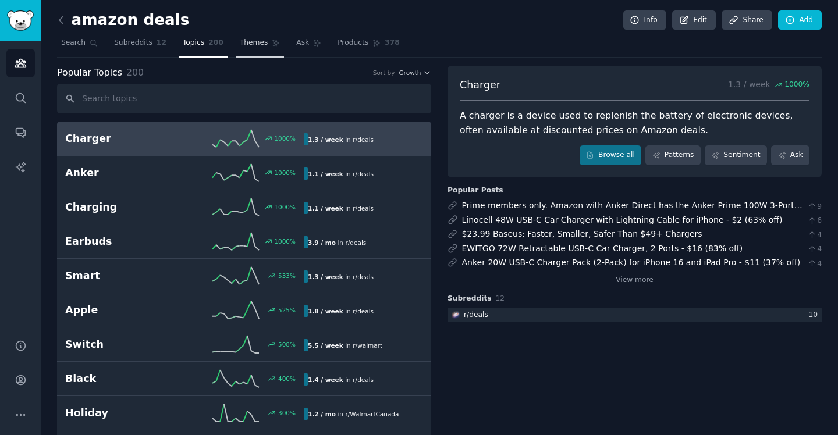
click at [257, 40] on span "Themes" at bounding box center [254, 43] width 29 height 10
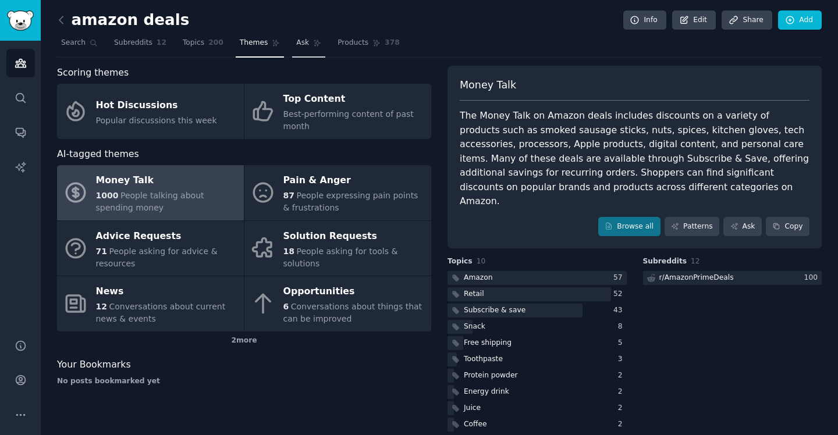
click at [303, 40] on span "Ask" at bounding box center [302, 43] width 13 height 10
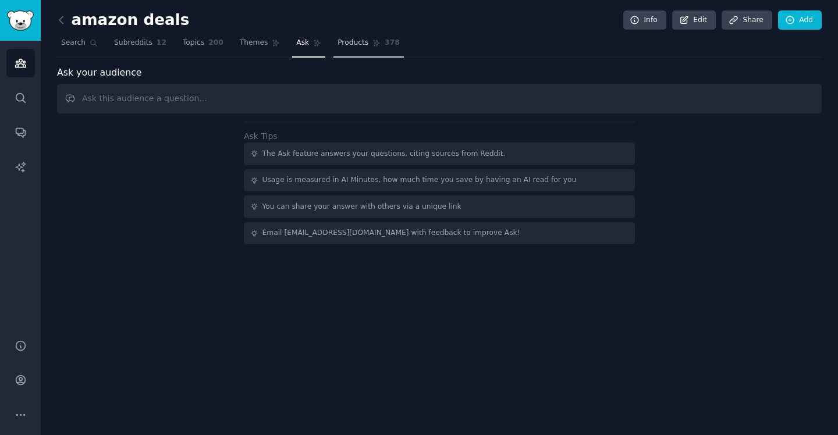
click at [343, 45] on span "Products" at bounding box center [353, 43] width 31 height 10
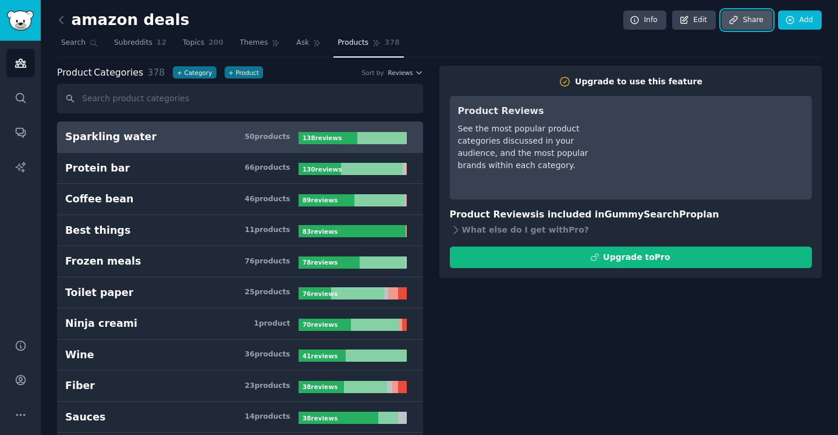
click at [743, 22] on link "Share" at bounding box center [747, 20] width 50 height 20
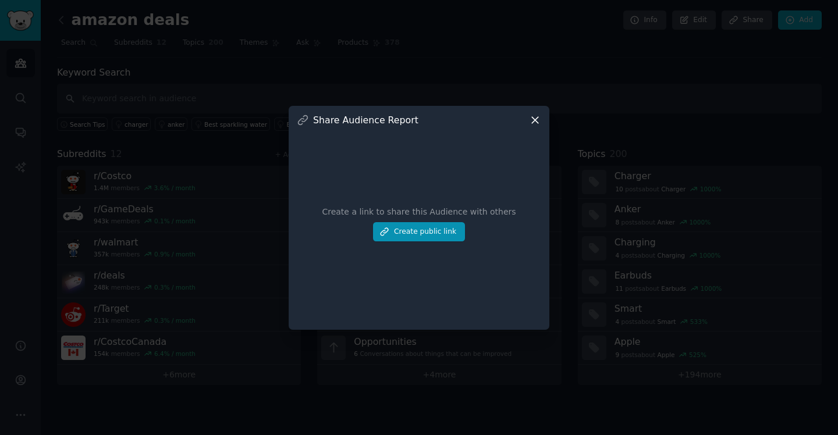
click at [537, 122] on icon at bounding box center [535, 120] width 6 height 6
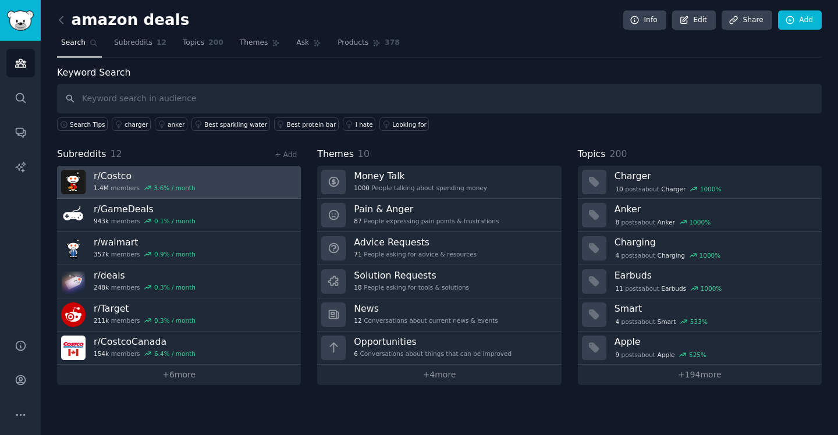
click at [110, 177] on h3 "r/ Costco" at bounding box center [145, 176] width 102 height 12
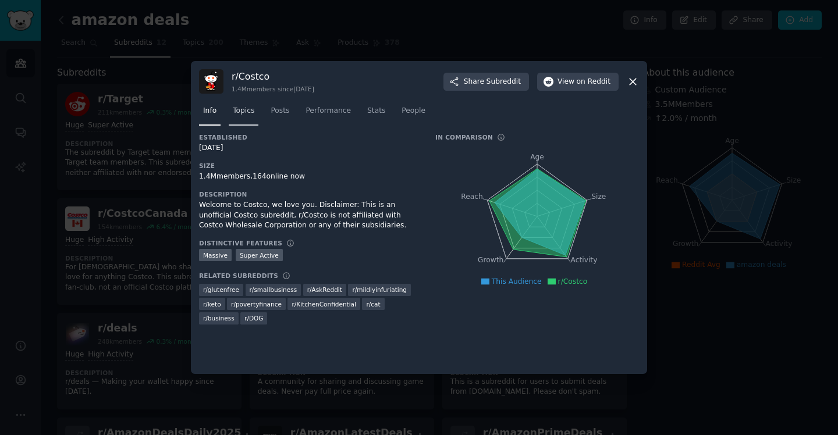
click at [242, 107] on span "Topics" at bounding box center [244, 111] width 22 height 10
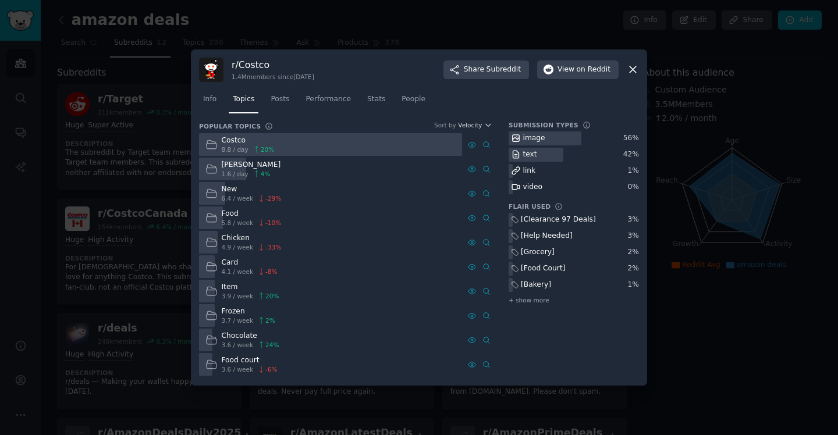
click at [545, 221] on div "[Clearance 97 Deals]" at bounding box center [558, 220] width 75 height 10
click at [516, 220] on icon at bounding box center [515, 220] width 8 height 8
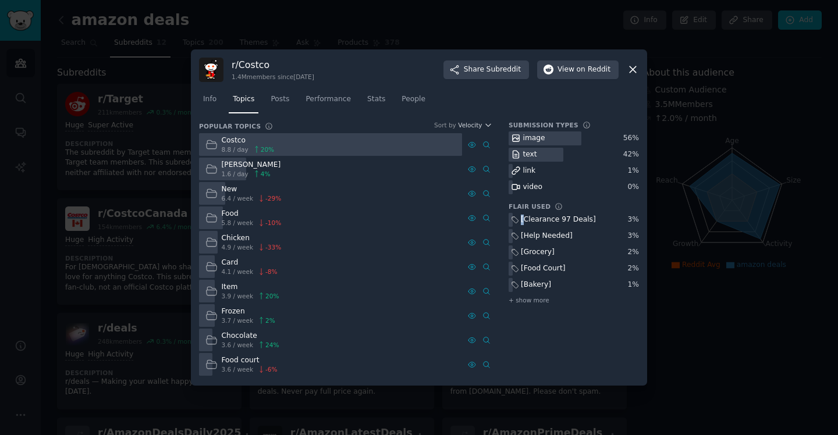
click at [516, 220] on icon at bounding box center [515, 220] width 8 height 8
click at [510, 300] on span "+ show more" at bounding box center [529, 300] width 41 height 8
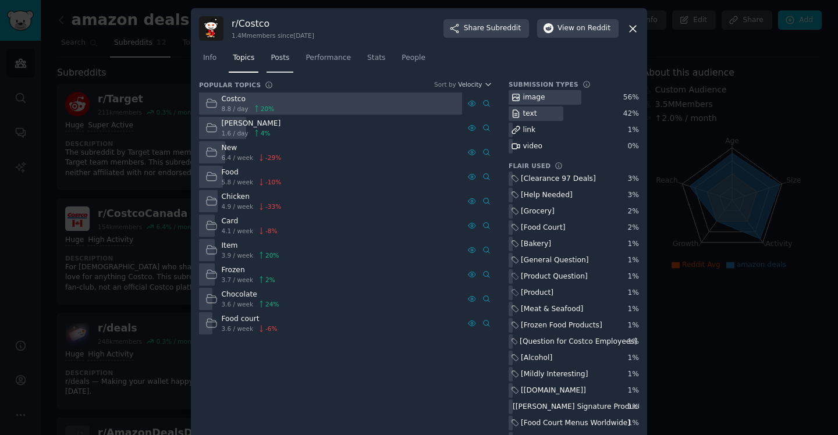
click at [285, 61] on span "Posts" at bounding box center [280, 58] width 19 height 10
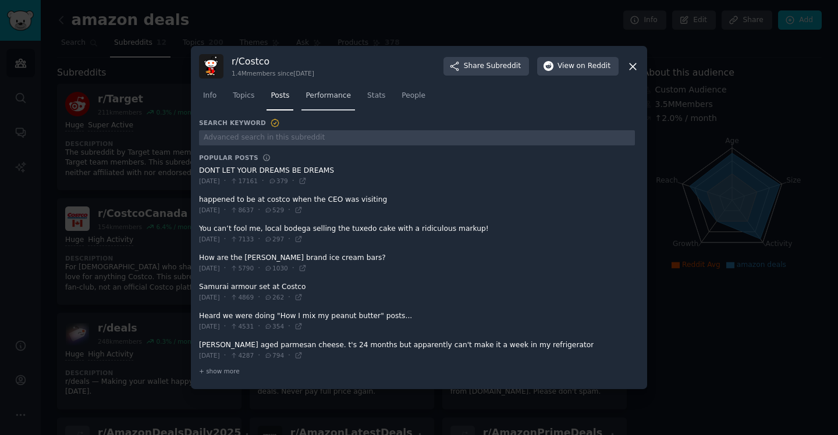
click at [342, 92] on span "Performance" at bounding box center [328, 96] width 45 height 10
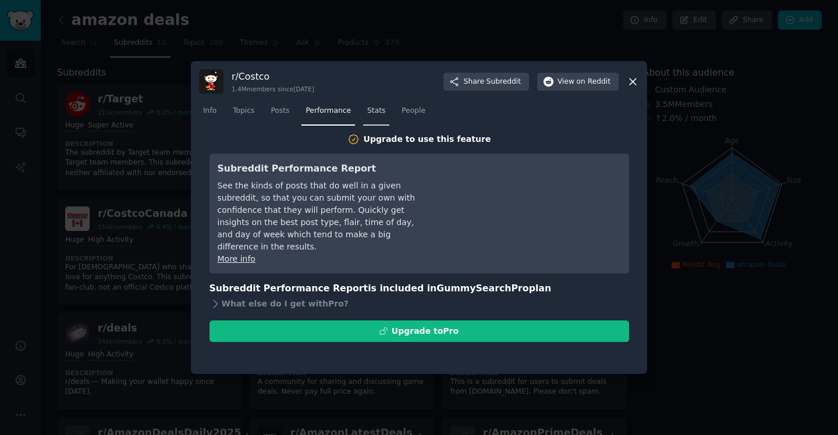
click at [382, 112] on span "Stats" at bounding box center [376, 111] width 18 height 10
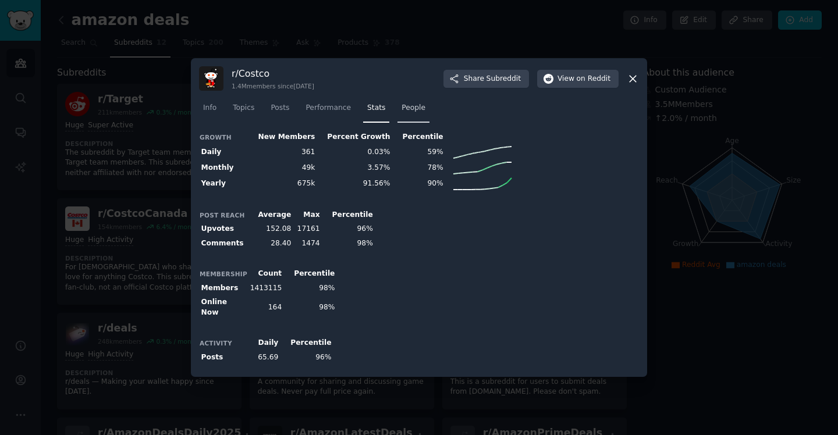
click at [407, 113] on span "People" at bounding box center [414, 108] width 24 height 10
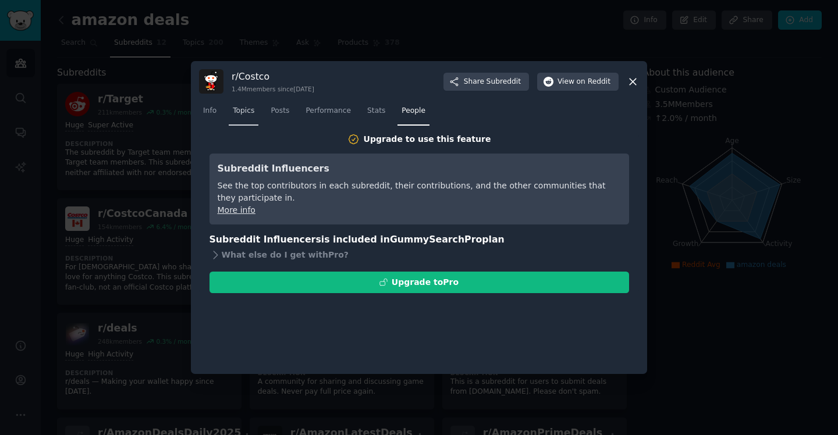
click at [249, 111] on span "Topics" at bounding box center [244, 111] width 22 height 10
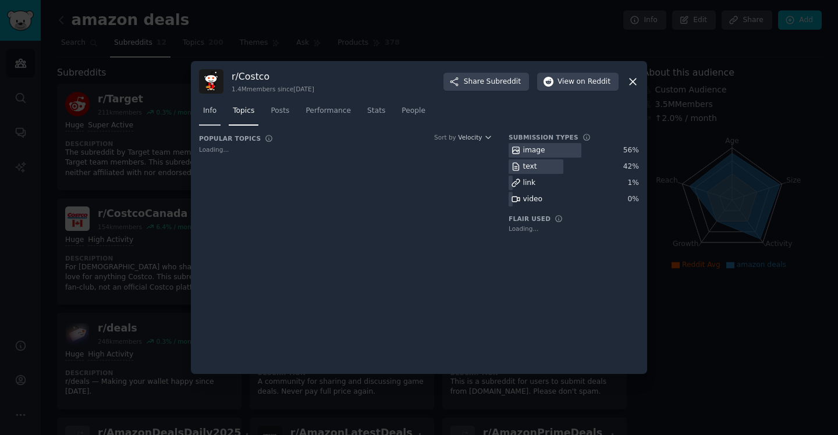
click at [214, 110] on span "Info" at bounding box center [209, 111] width 13 height 10
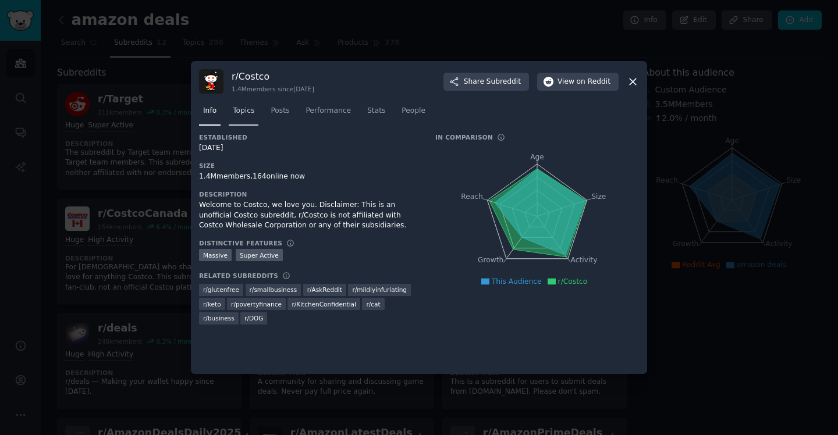
click at [243, 115] on span "Topics" at bounding box center [244, 111] width 22 height 10
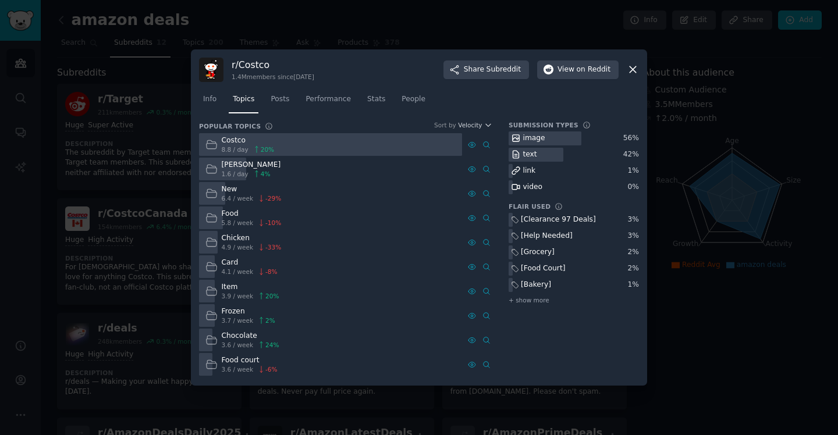
click at [537, 134] on div "image" at bounding box center [534, 138] width 22 height 10
click at [526, 139] on div "image" at bounding box center [534, 138] width 22 height 10
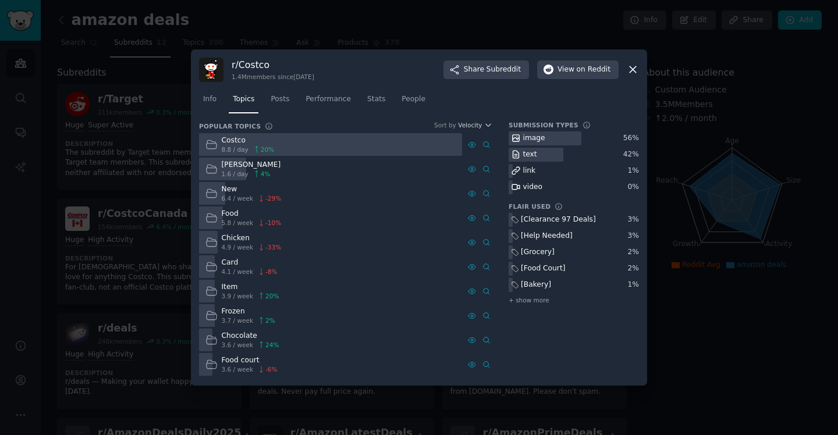
click at [514, 138] on icon at bounding box center [515, 138] width 7 height 7
click at [565, 72] on span "View on Reddit" at bounding box center [584, 70] width 53 height 10
click at [636, 72] on icon at bounding box center [633, 69] width 12 height 12
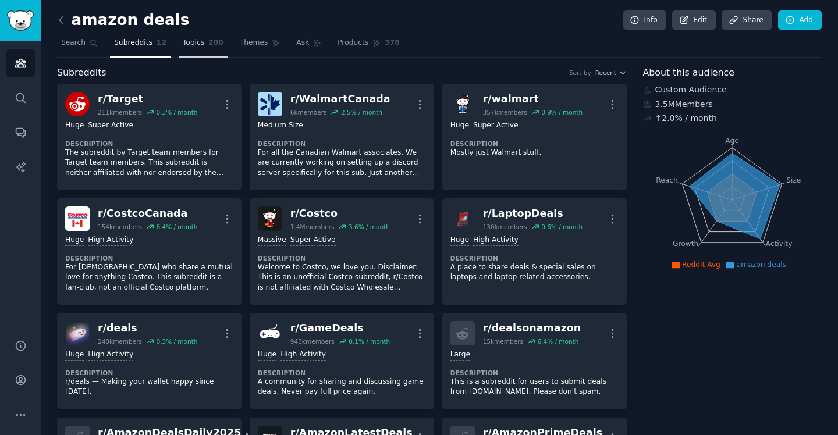
click at [183, 42] on span "Topics" at bounding box center [194, 43] width 22 height 10
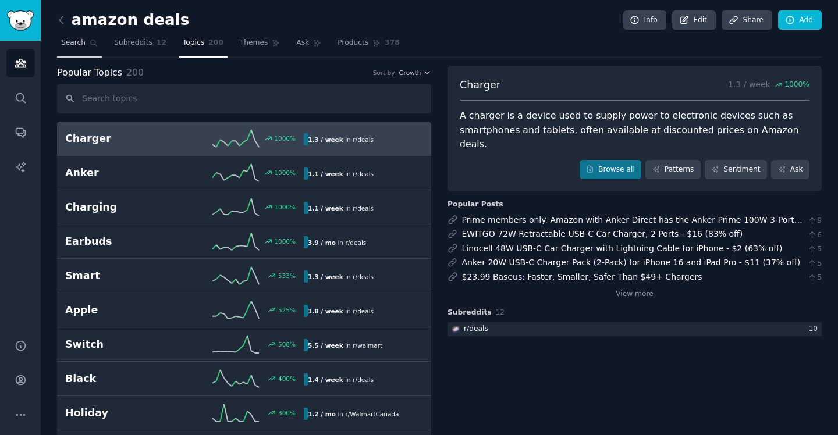
click at [77, 40] on span "Search" at bounding box center [73, 43] width 24 height 10
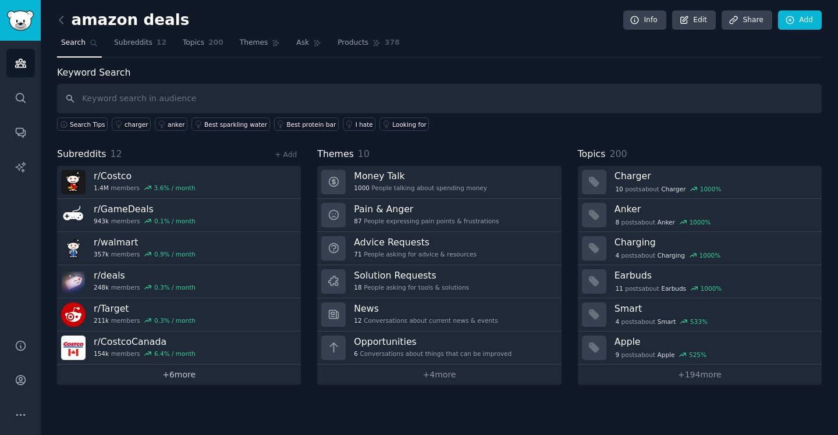
click at [175, 373] on link "+ 6 more" at bounding box center [179, 375] width 244 height 20
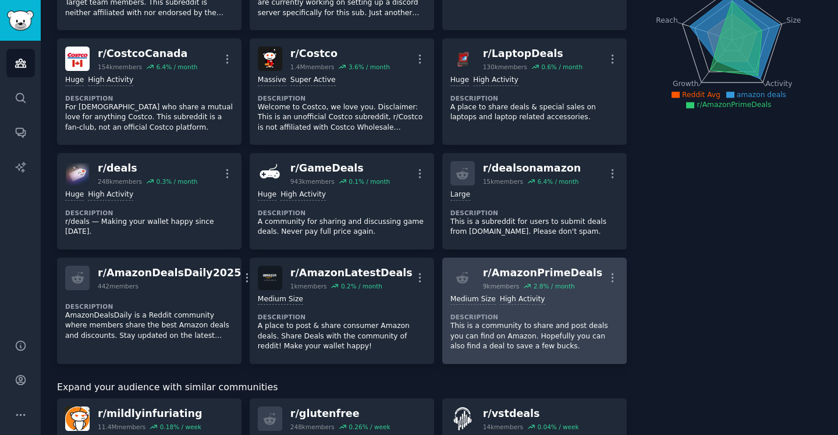
scroll to position [161, 0]
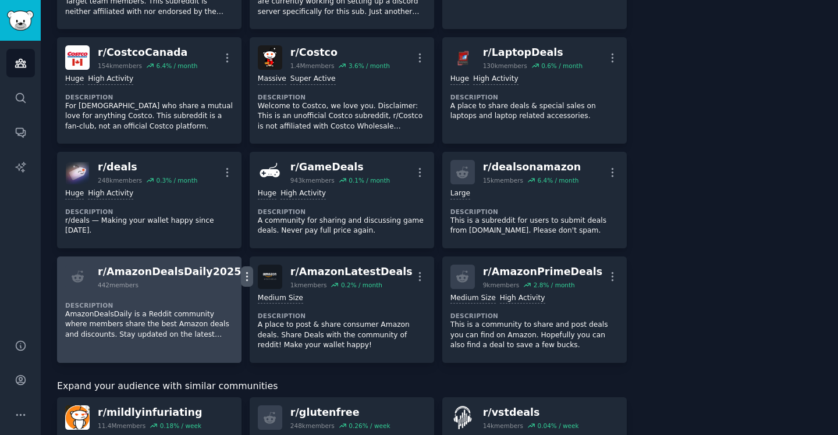
click at [241, 277] on icon "button" at bounding box center [247, 277] width 12 height 12
click at [189, 304] on p "Delete" at bounding box center [201, 301] width 27 height 12
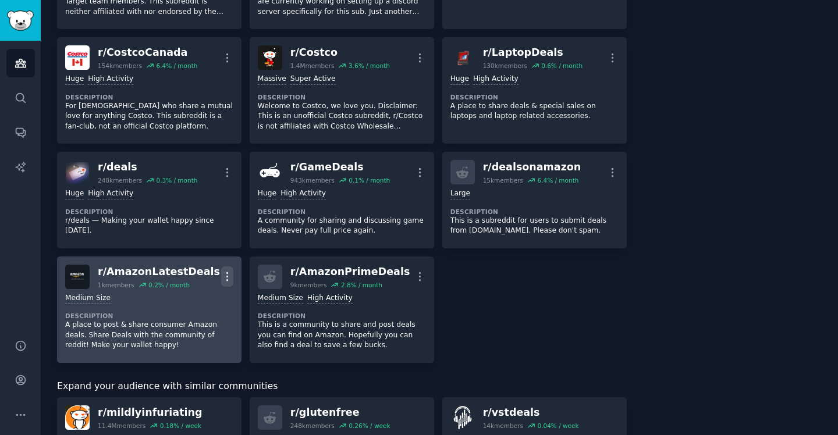
click at [221, 275] on icon "button" at bounding box center [227, 277] width 12 height 12
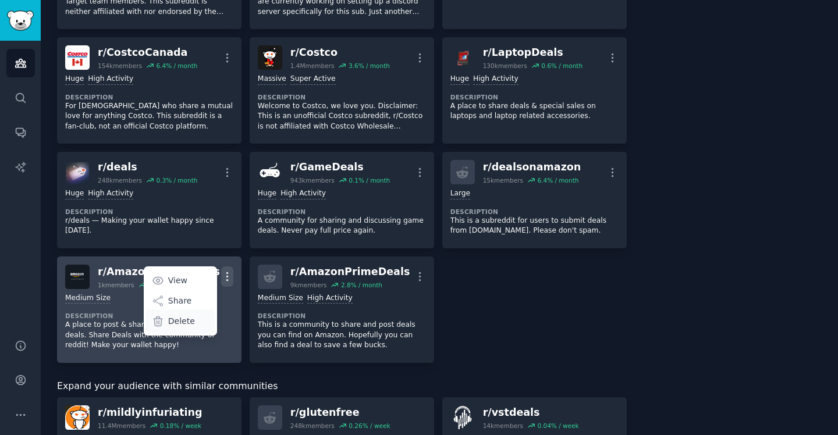
click at [186, 323] on p "Delete" at bounding box center [181, 321] width 27 height 12
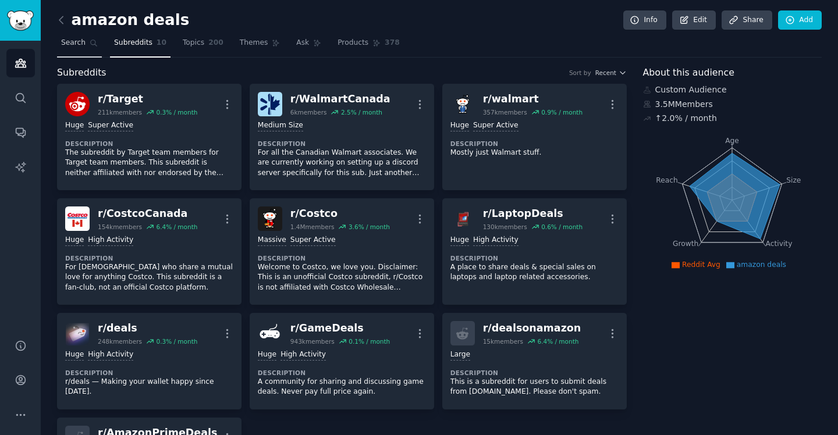
scroll to position [1, 0]
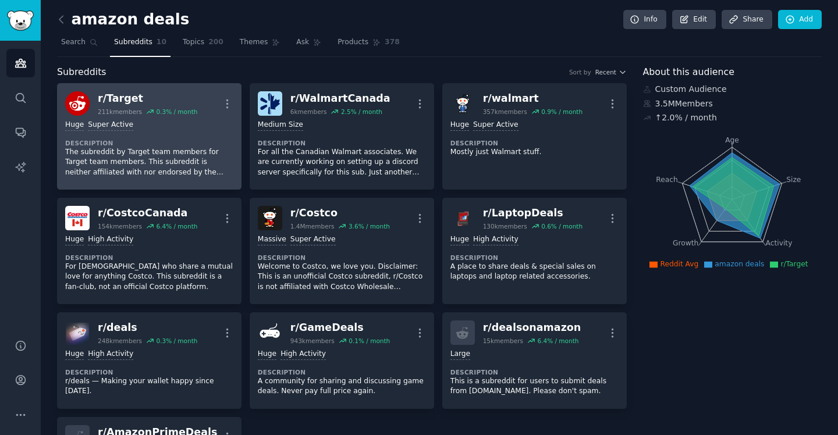
click at [128, 98] on div "r/ Target" at bounding box center [148, 98] width 100 height 15
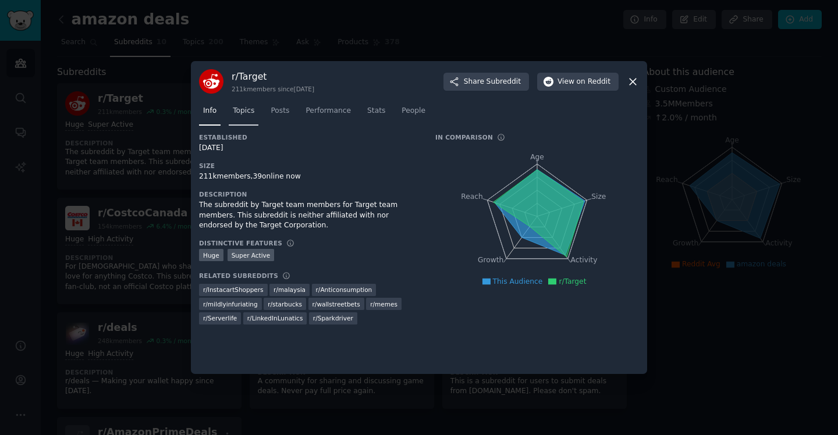
click at [238, 113] on span "Topics" at bounding box center [244, 111] width 22 height 10
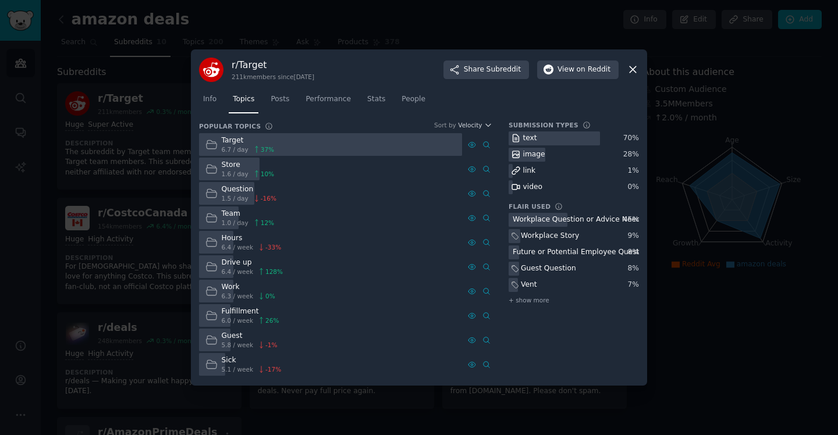
click at [630, 70] on icon at bounding box center [633, 69] width 12 height 12
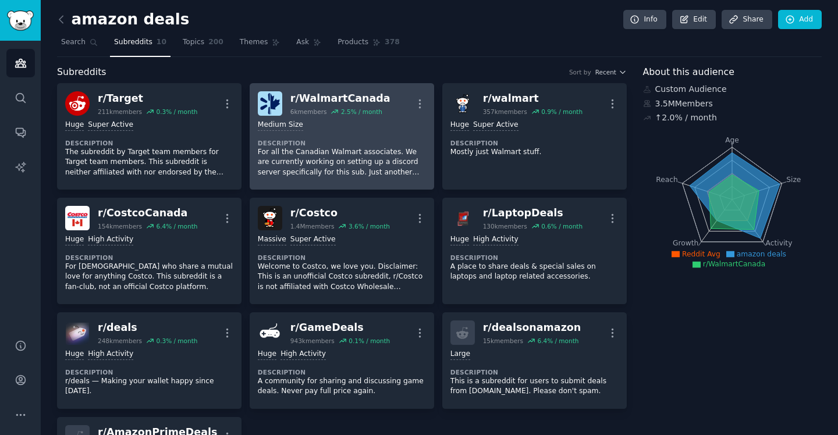
click at [339, 87] on link "r/ WalmartCanada 6k members 2.5 % / month More Medium Size Description For all …" at bounding box center [342, 136] width 185 height 107
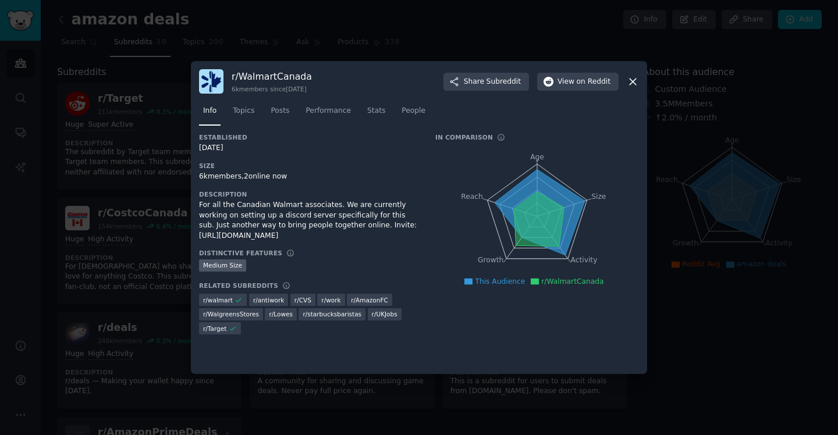
click at [630, 84] on icon at bounding box center [633, 82] width 6 height 6
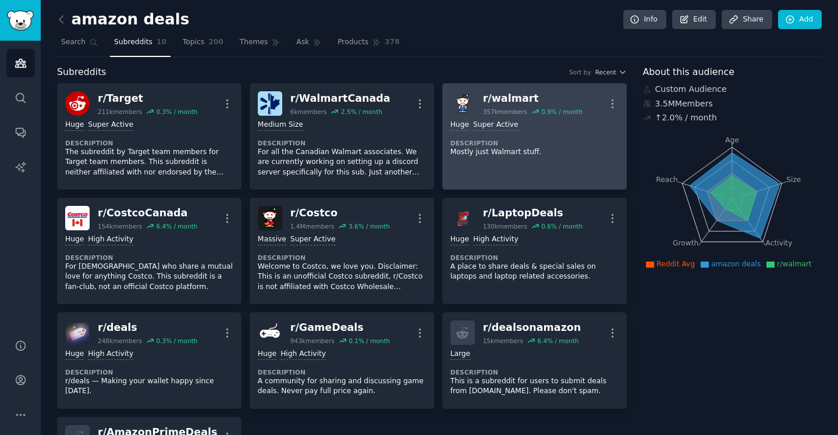
click at [510, 98] on div "r/ walmart" at bounding box center [533, 98] width 100 height 15
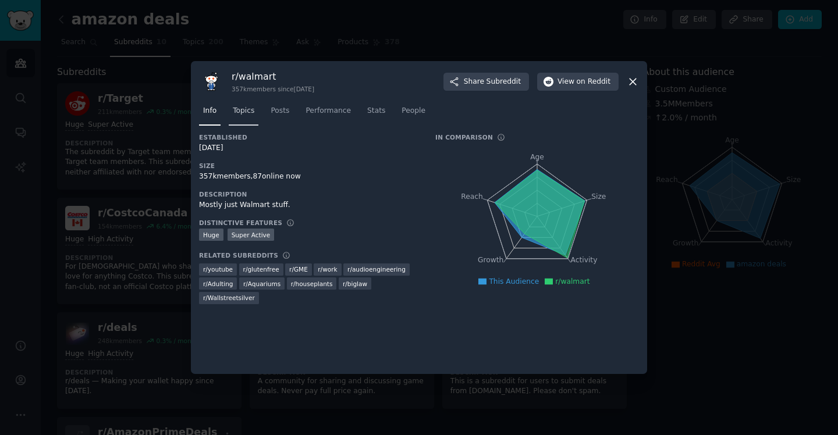
click at [242, 112] on span "Topics" at bounding box center [244, 111] width 22 height 10
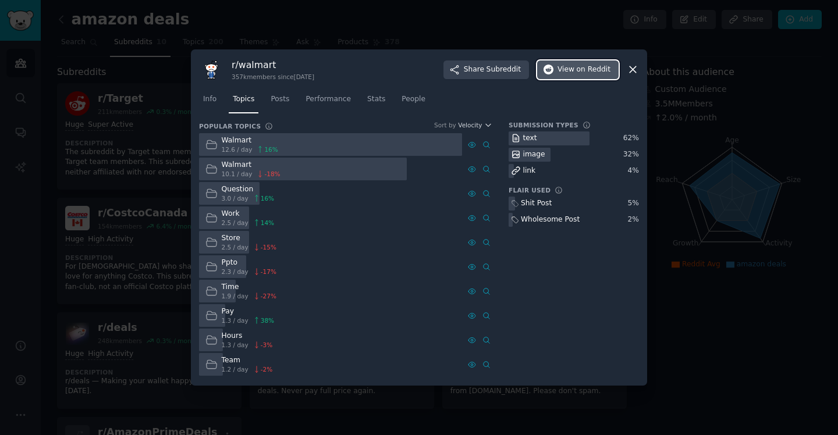
click at [592, 70] on span "on Reddit" at bounding box center [594, 70] width 34 height 10
click at [631, 64] on icon at bounding box center [633, 69] width 12 height 12
